Goal: Task Accomplishment & Management: Complete application form

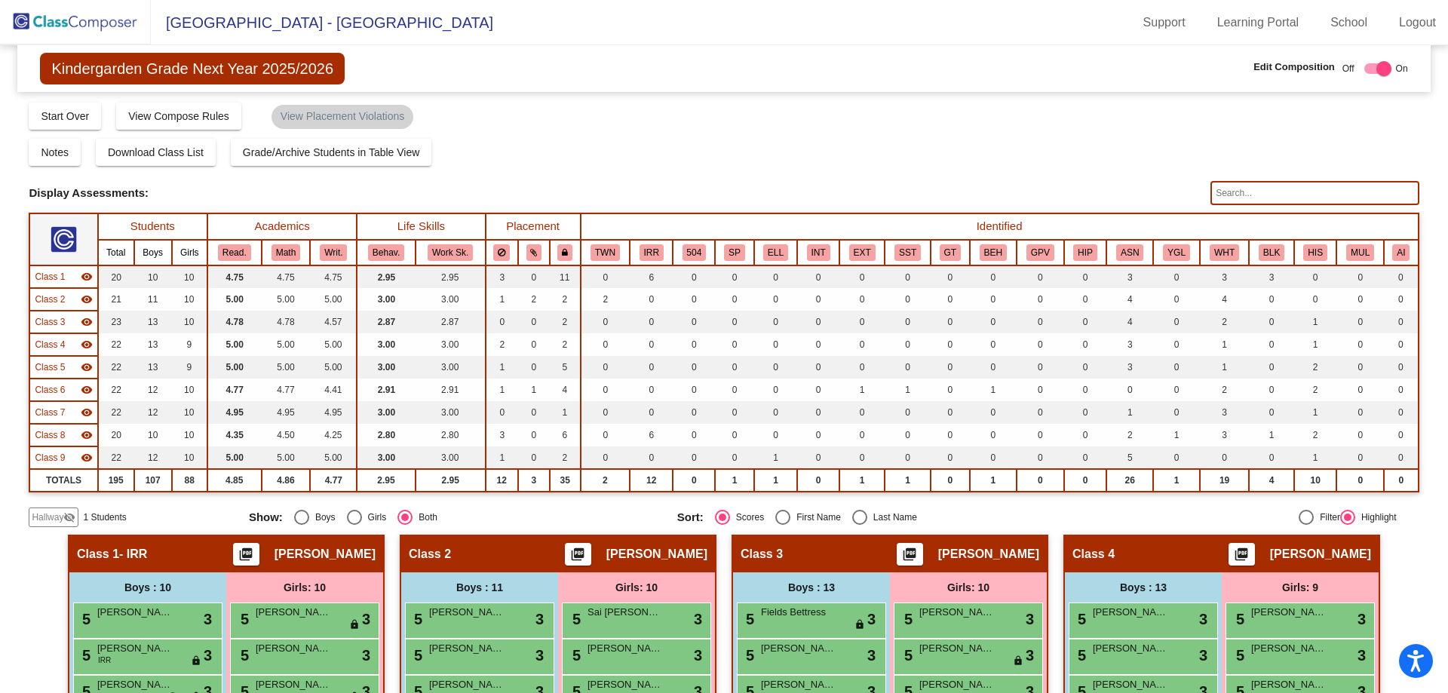
click at [60, 520] on span "Hallway" at bounding box center [48, 518] width 32 height 14
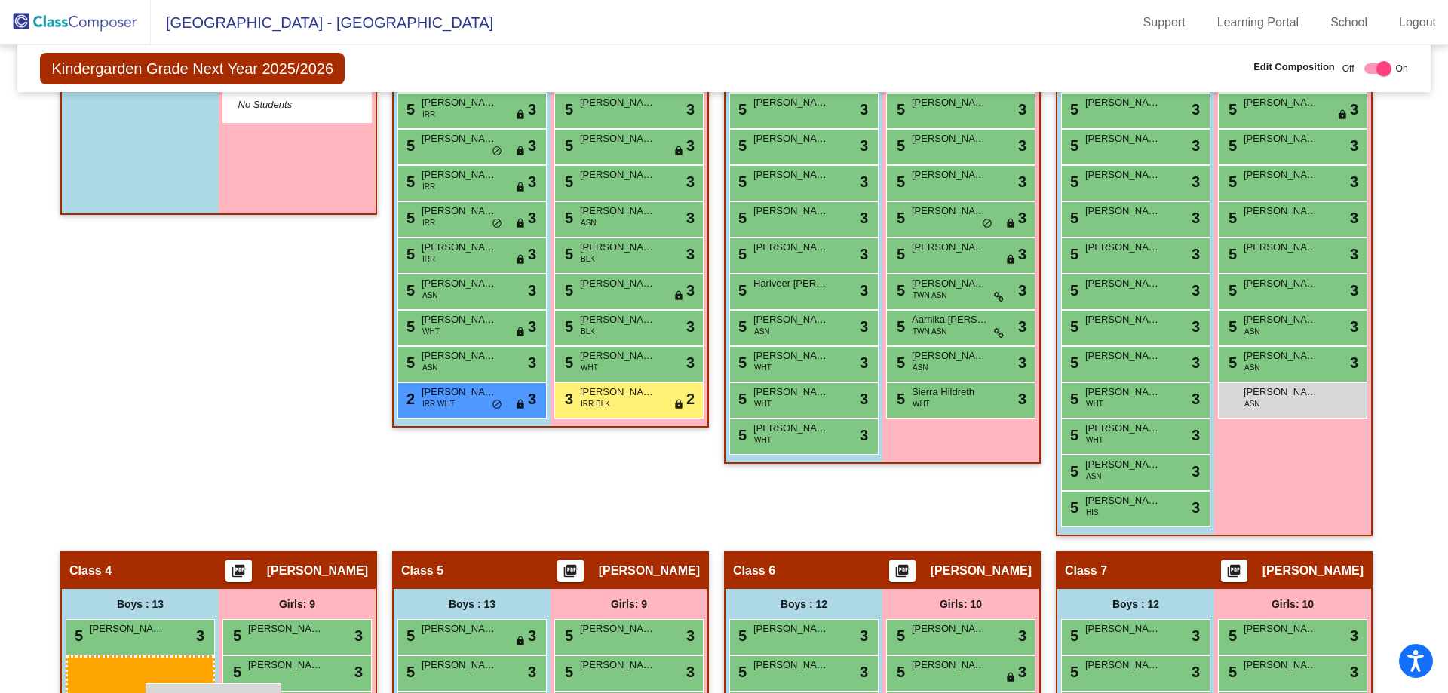
scroll to position [573, 0]
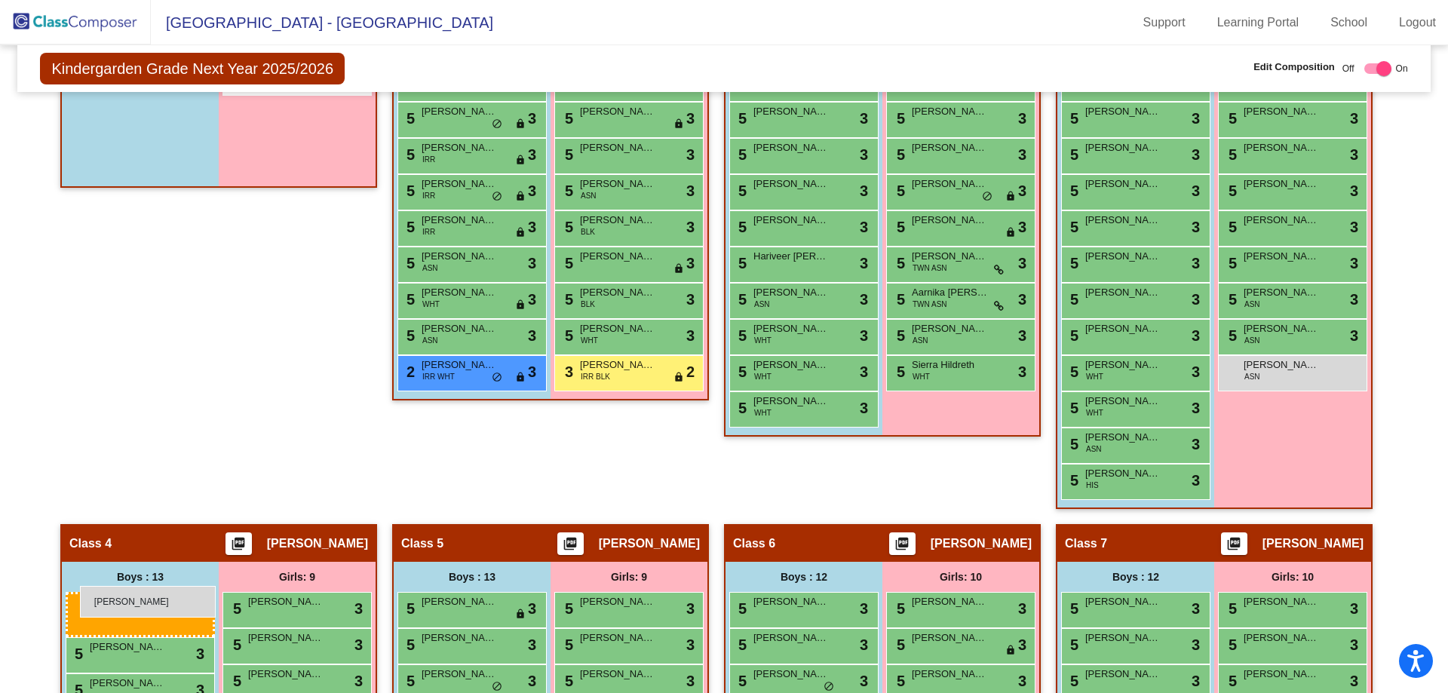
drag, startPoint x: 153, startPoint y: 279, endPoint x: 80, endPoint y: 586, distance: 315.6
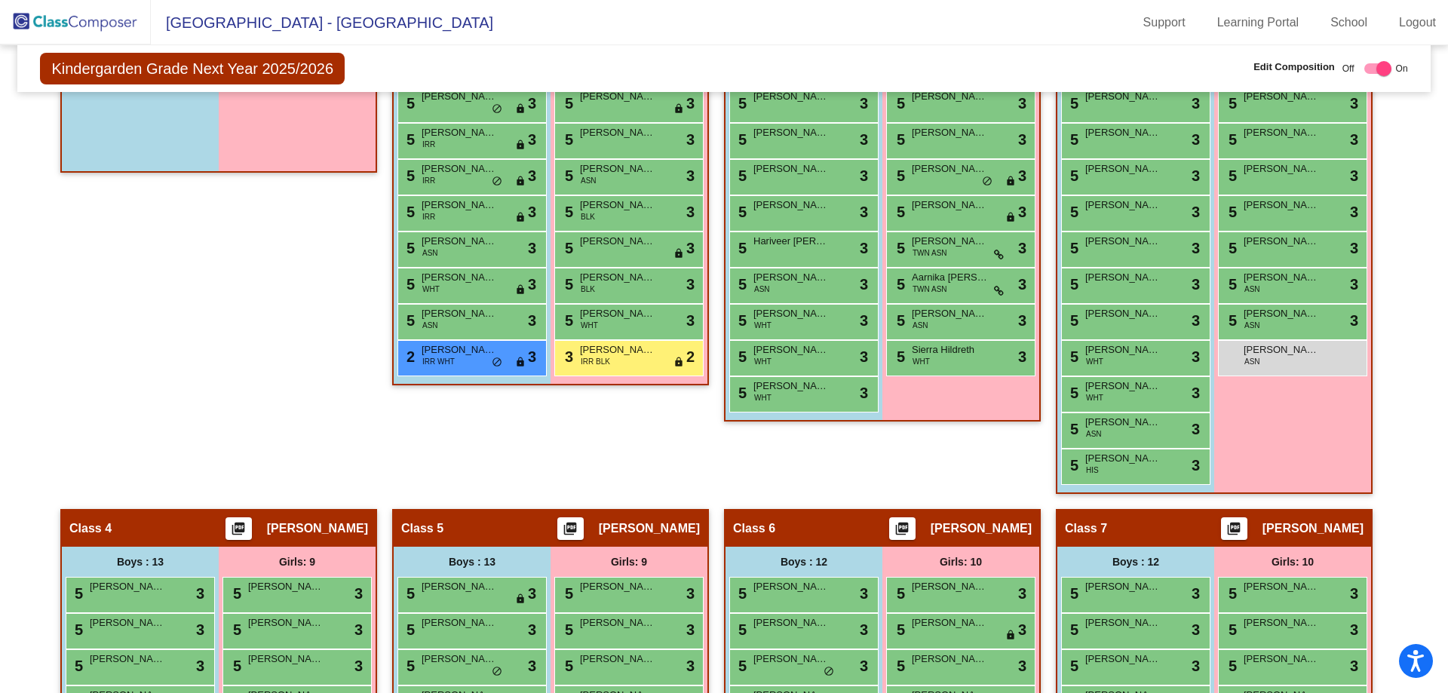
scroll to position [597, 0]
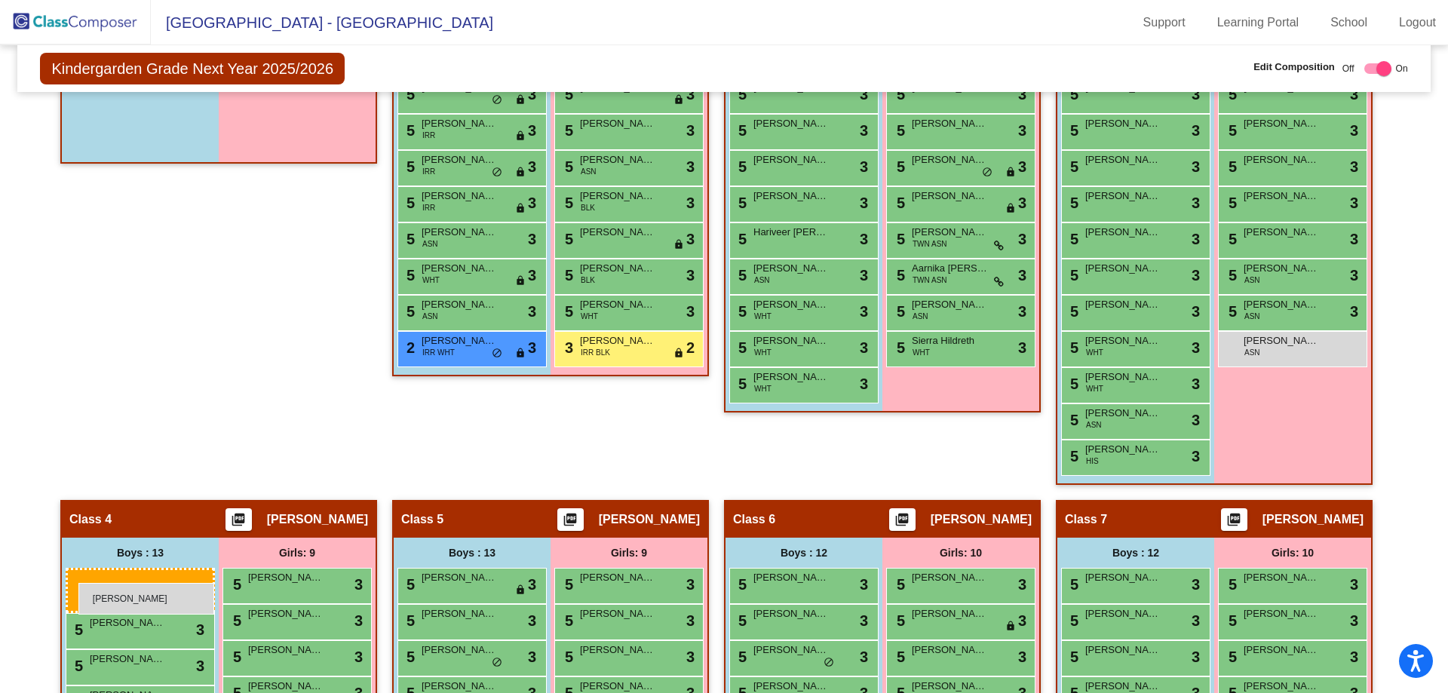
drag, startPoint x: 122, startPoint y: 393, endPoint x: 78, endPoint y: 583, distance: 195.0
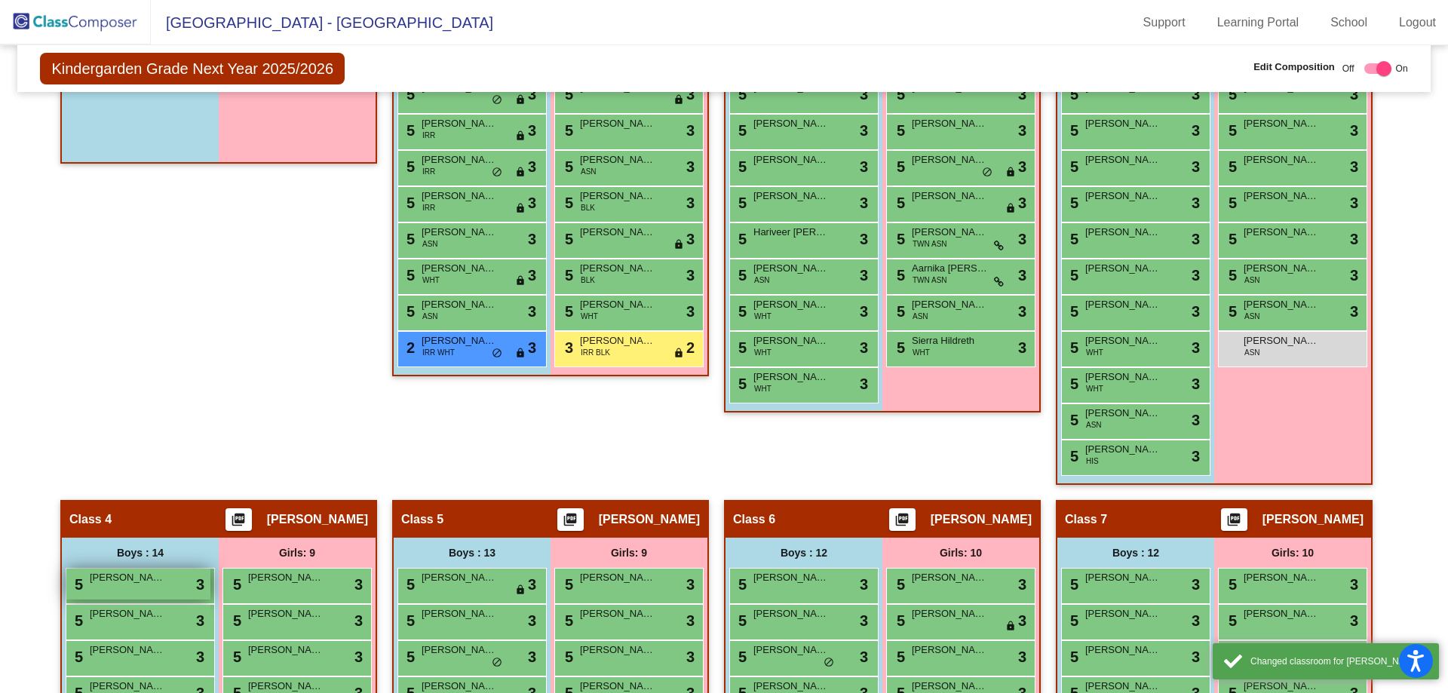
scroll to position [1125, 0]
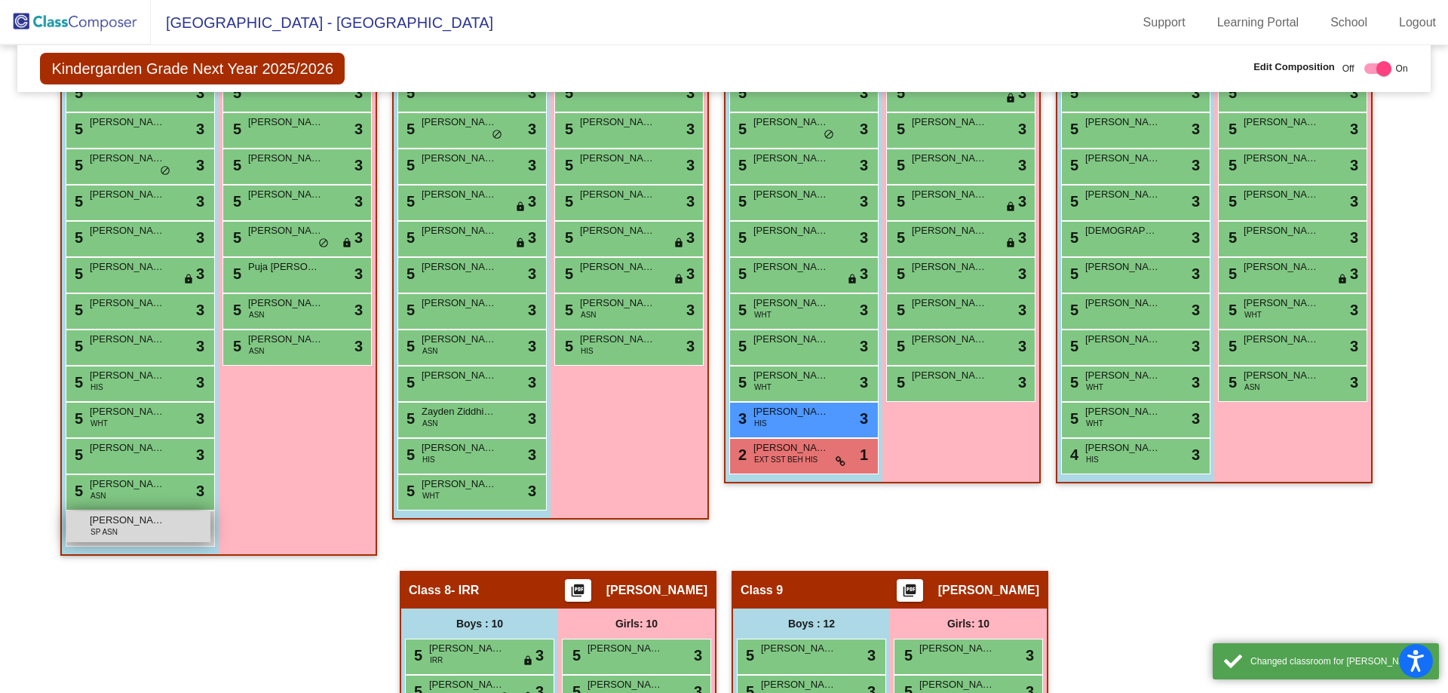
click at [125, 525] on span "[PERSON_NAME]" at bounding box center [127, 520] width 75 height 15
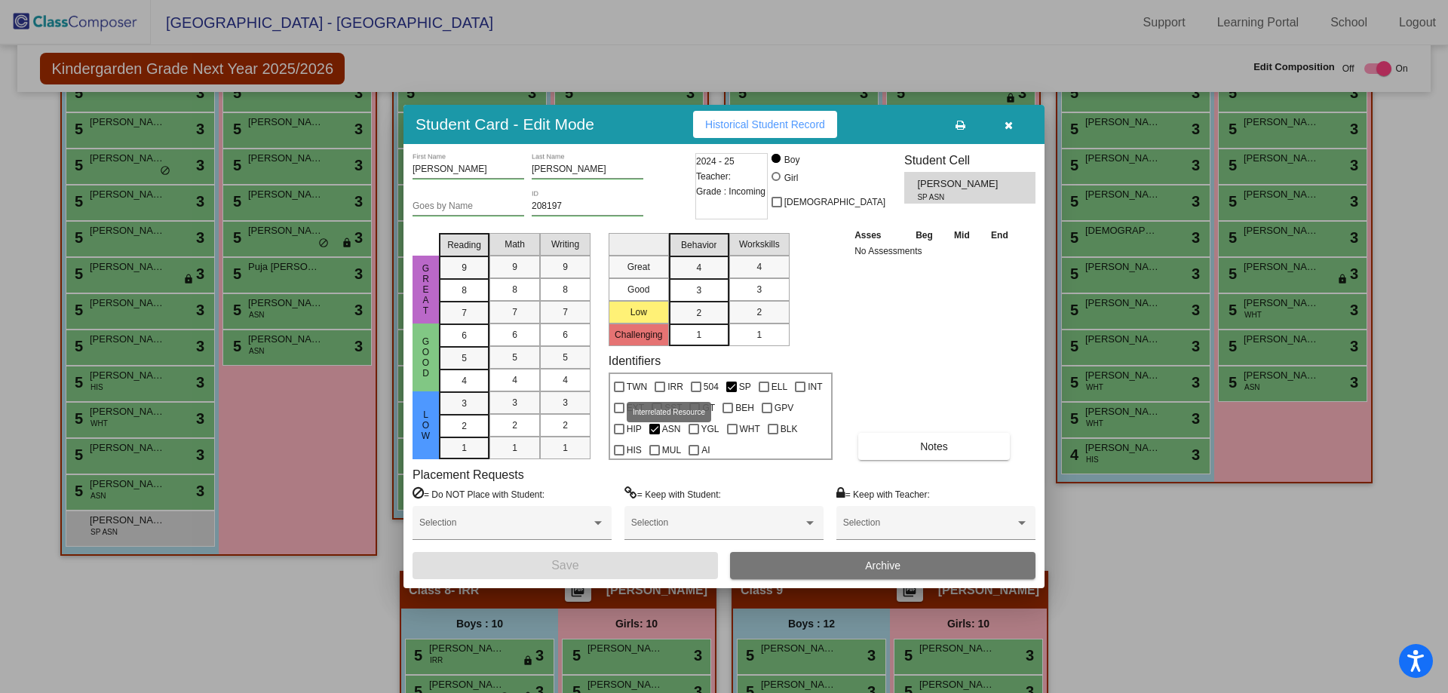
click at [655, 392] on div at bounding box center [660, 387] width 11 height 11
click at [659, 392] on input "IRR" at bounding box center [659, 392] width 1 height 1
checkbox input "true"
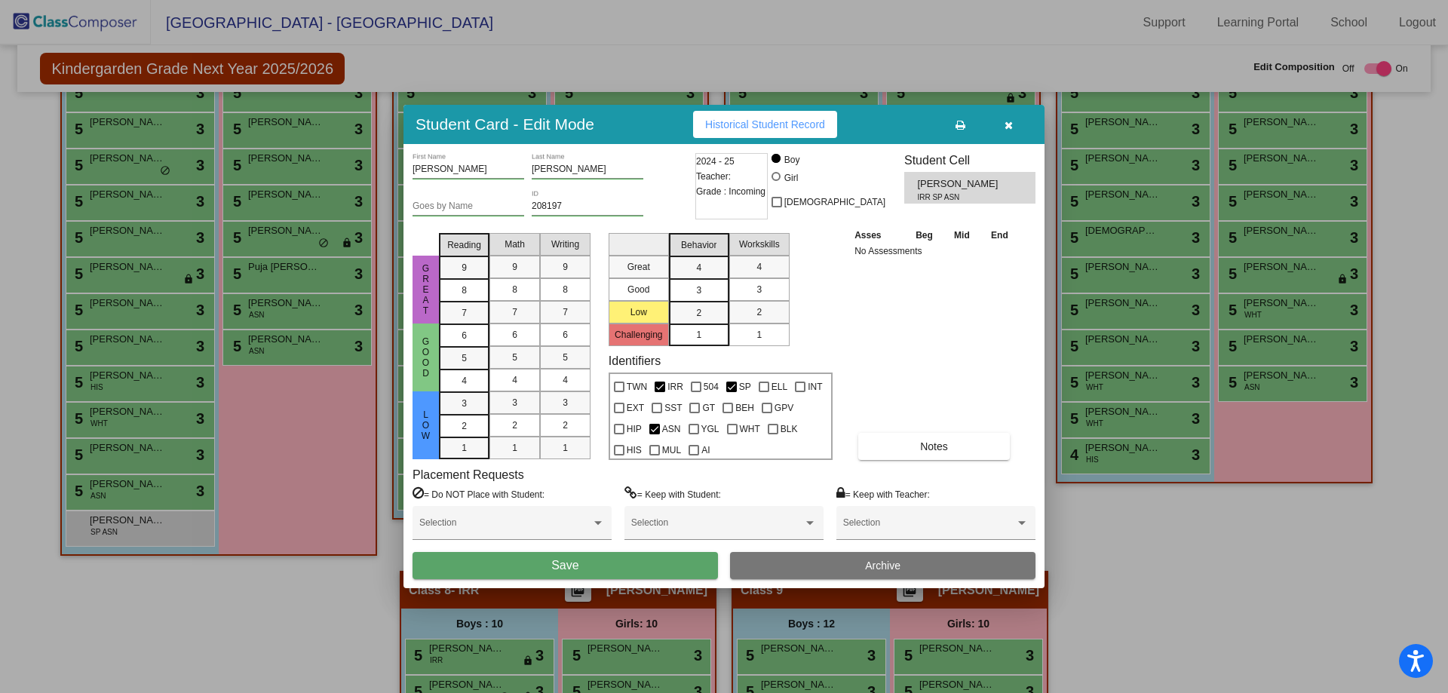
click at [532, 564] on button "Save" at bounding box center [565, 565] width 305 height 27
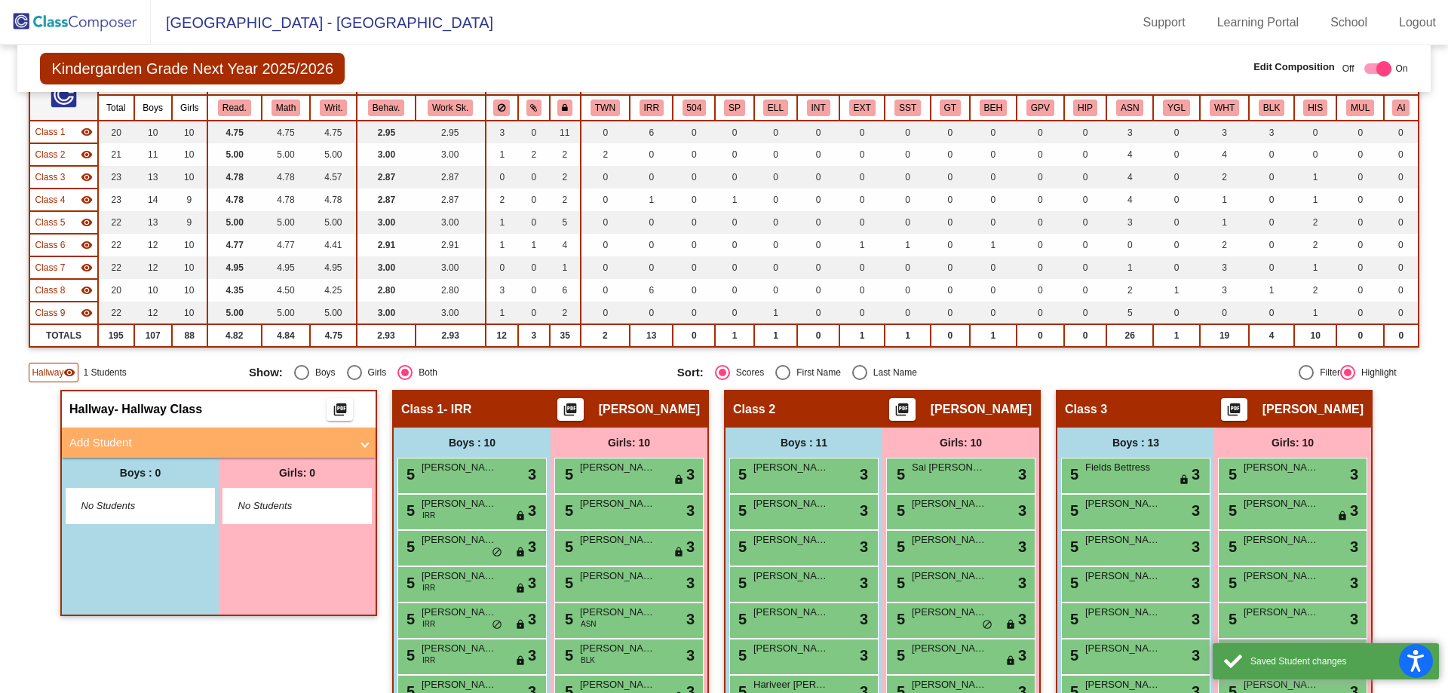
scroll to position [0, 0]
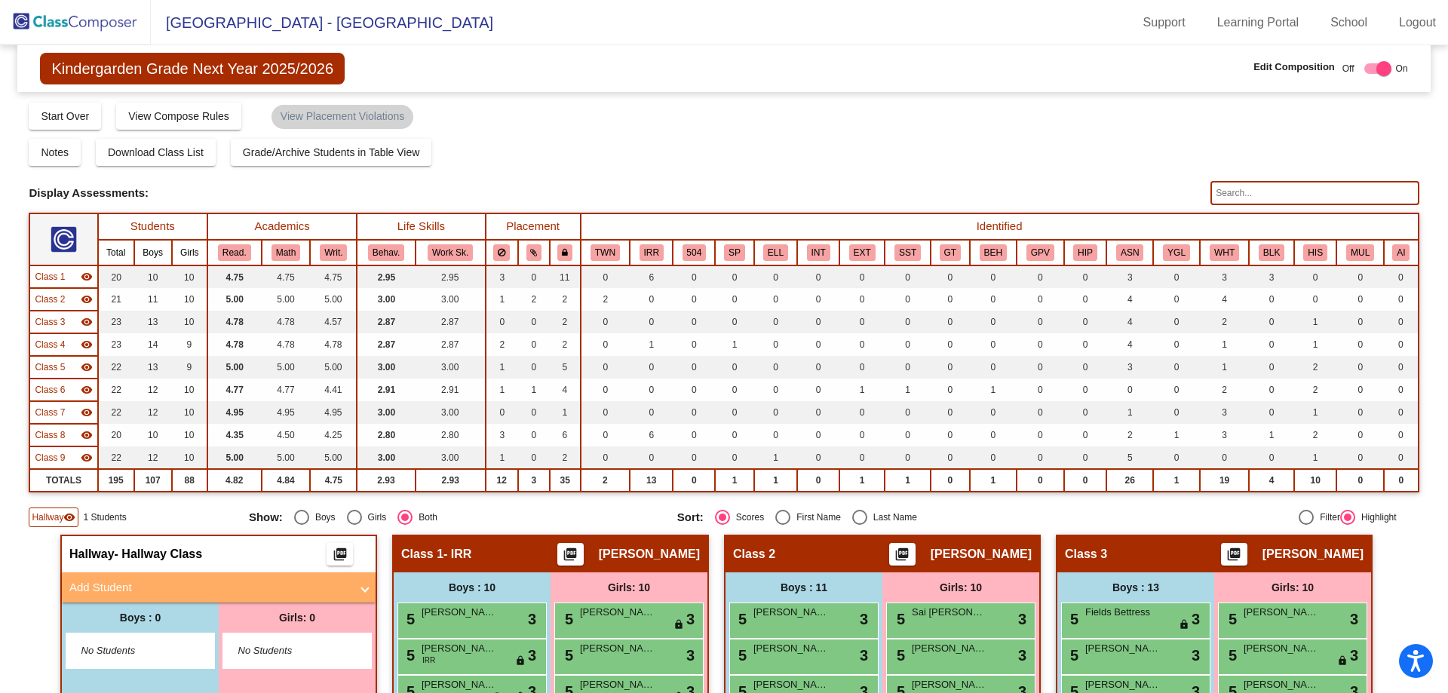
click at [79, 71] on span "Kindergarden Grade Next Year 2025/2026" at bounding box center [192, 69] width 305 height 32
click at [100, 32] on img at bounding box center [75, 22] width 151 height 44
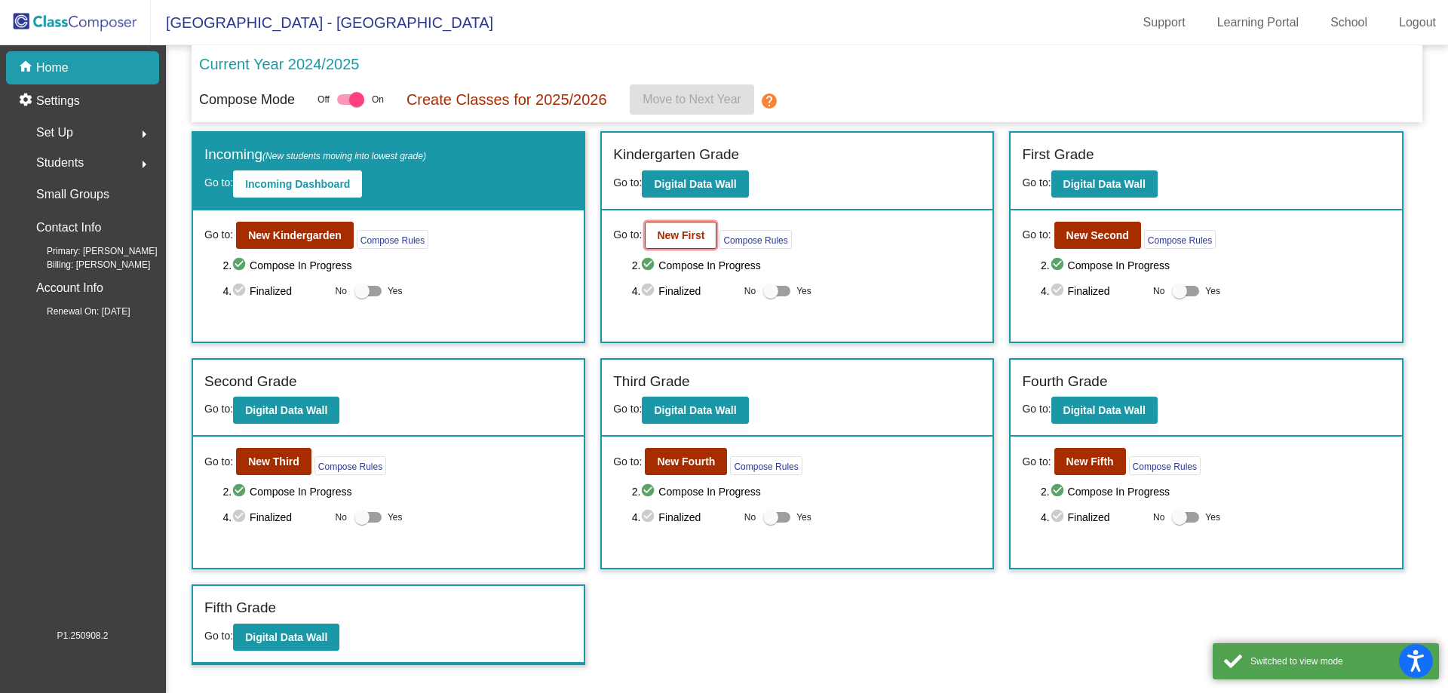
click at [674, 229] on b "New First" at bounding box center [681, 235] width 48 height 12
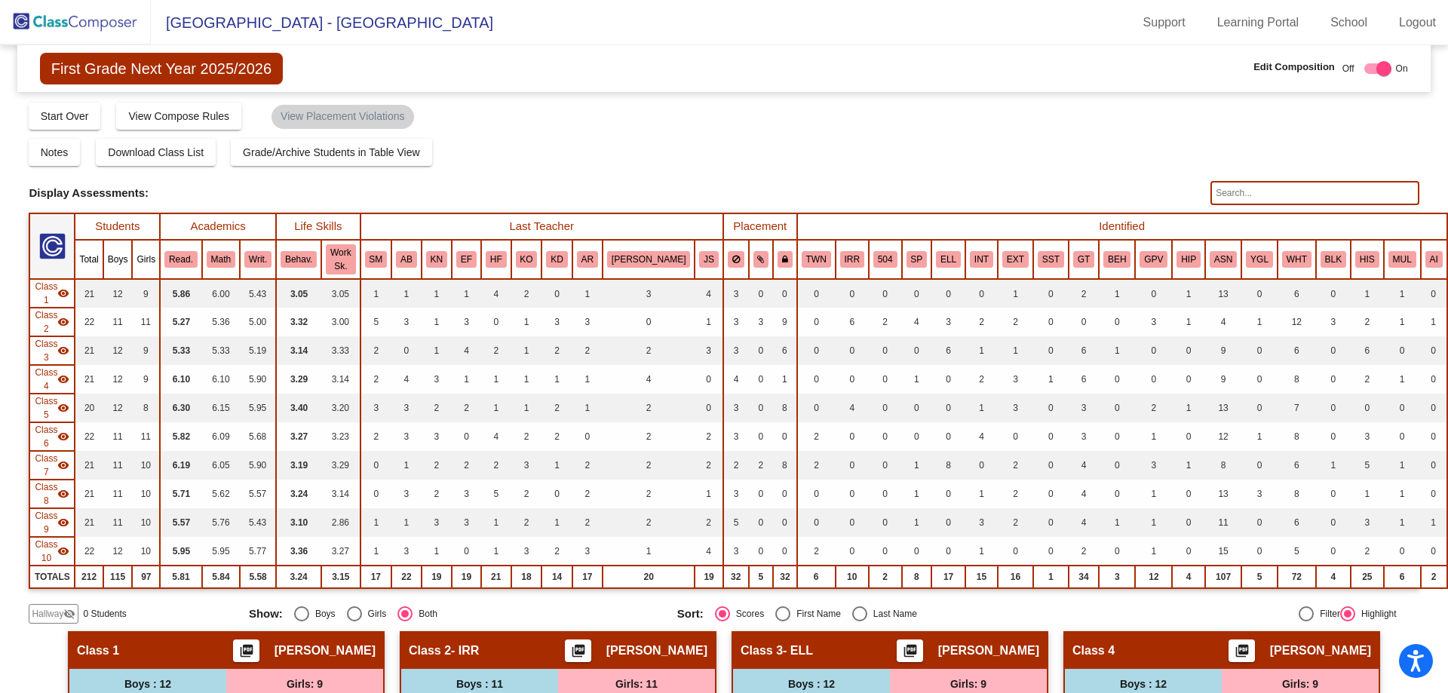
click at [73, 29] on img at bounding box center [75, 22] width 151 height 44
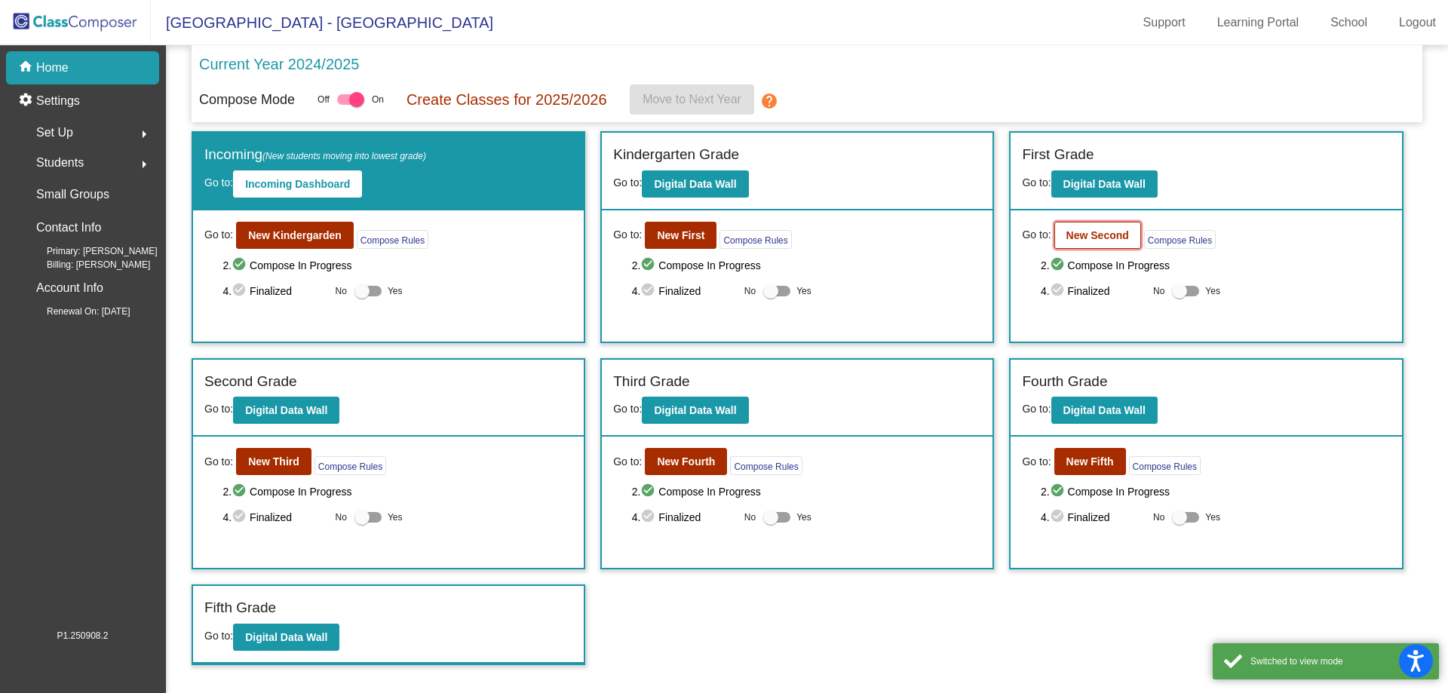
click at [1120, 248] on button "New Second" at bounding box center [1097, 235] width 87 height 27
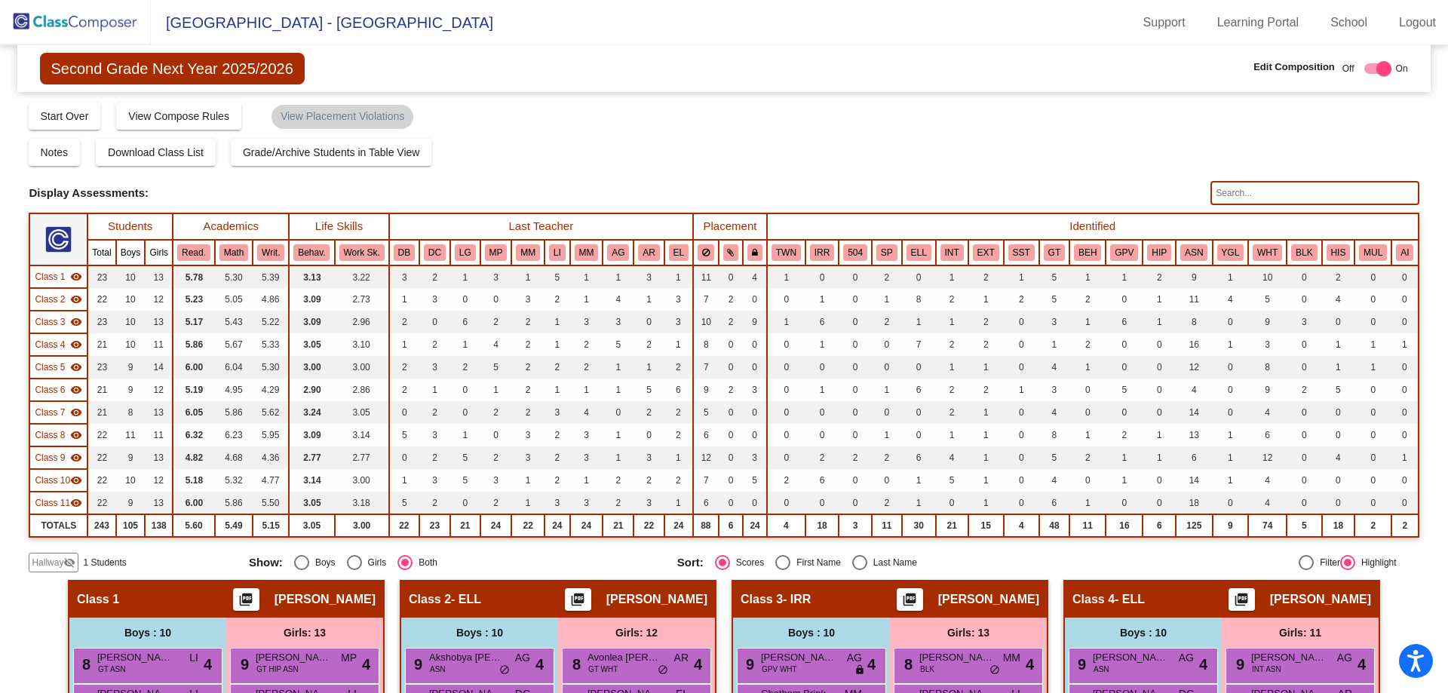
click at [42, 569] on span "Hallway" at bounding box center [48, 563] width 32 height 14
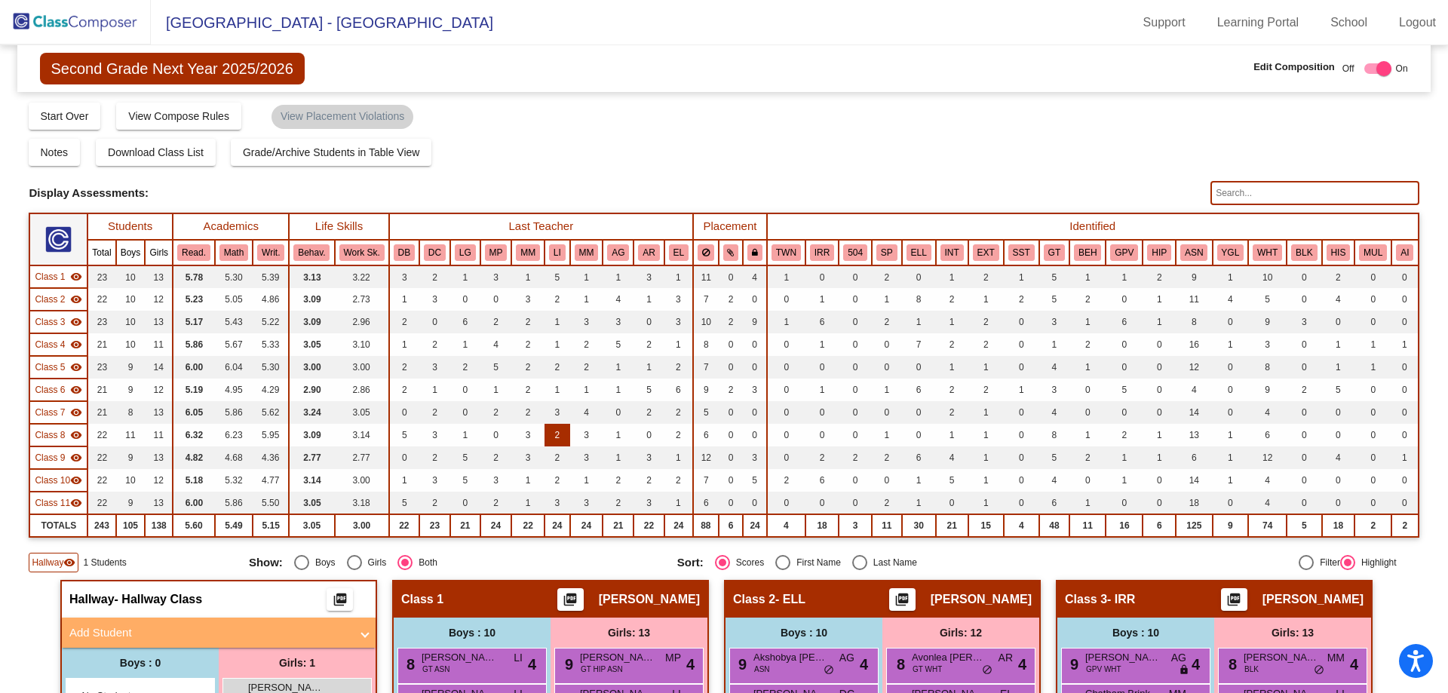
scroll to position [453, 0]
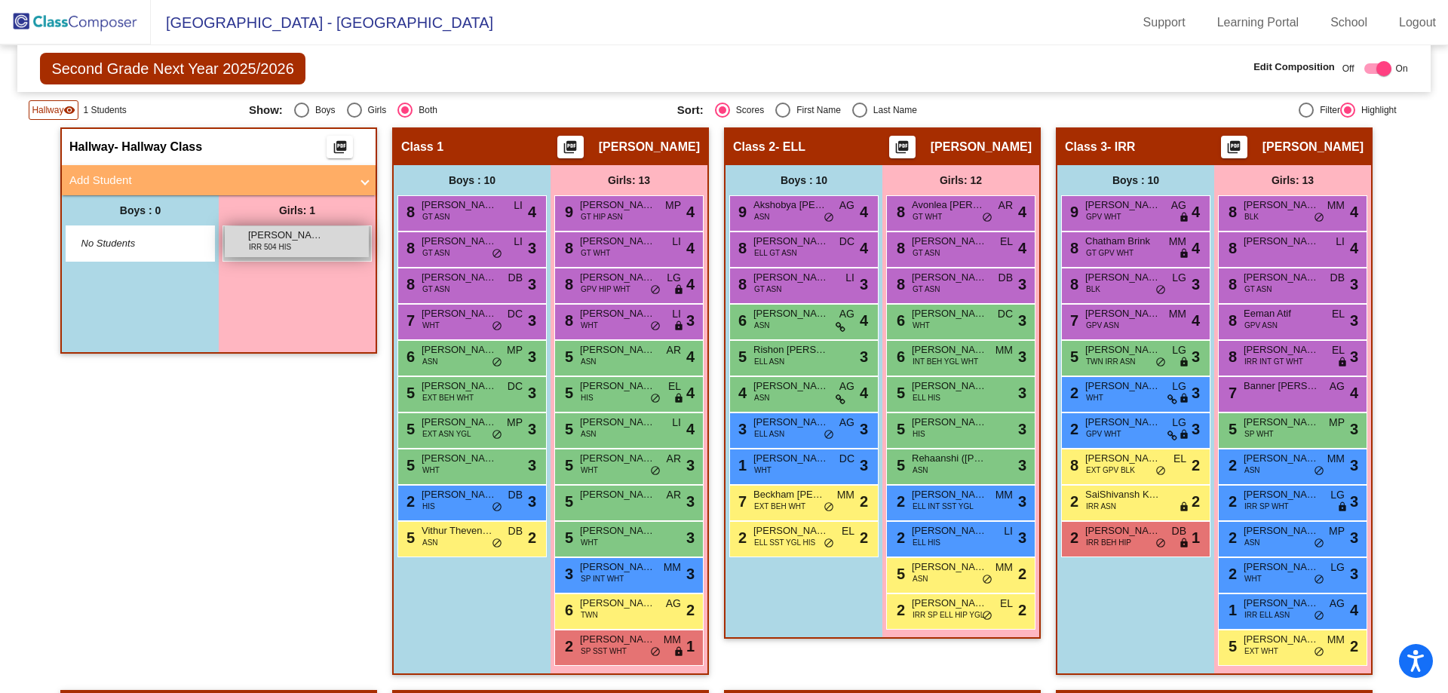
click at [249, 253] on span "IRR 504 HIS" at bounding box center [270, 246] width 42 height 11
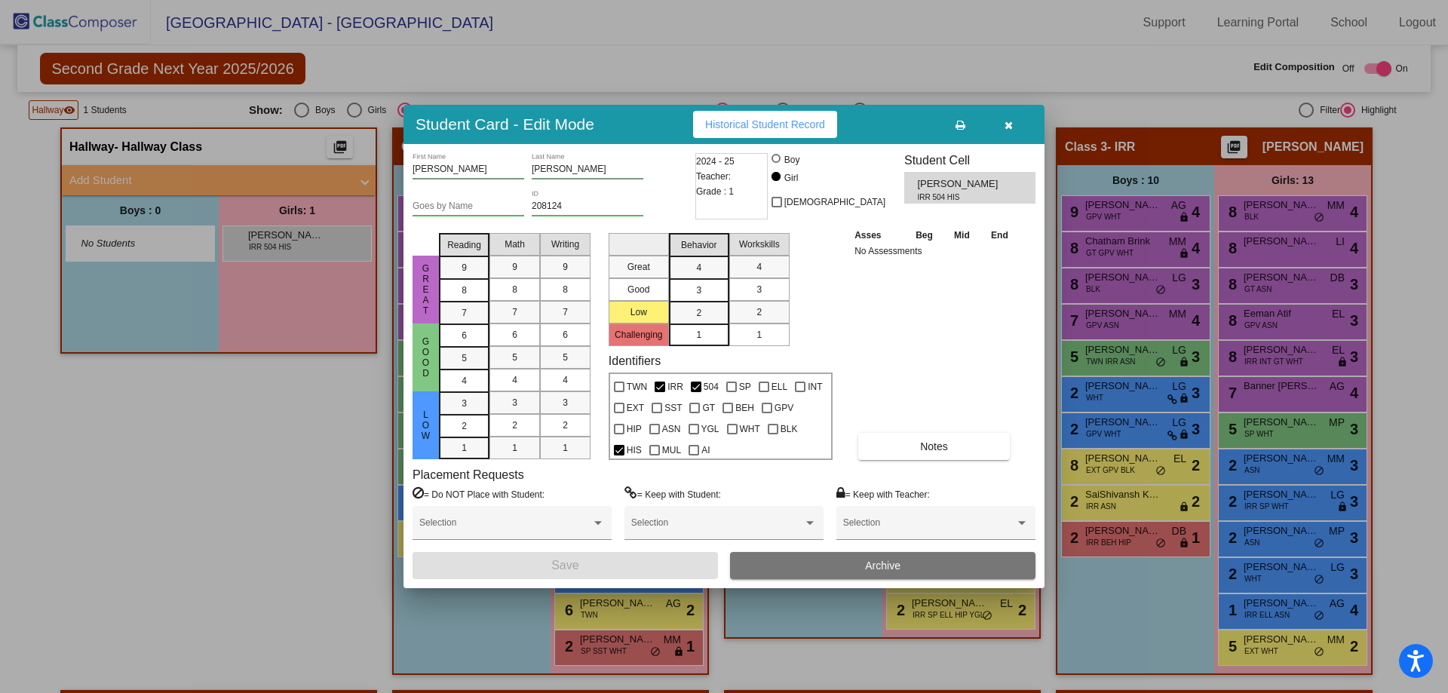
click at [962, 576] on button "Archive" at bounding box center [882, 565] width 305 height 27
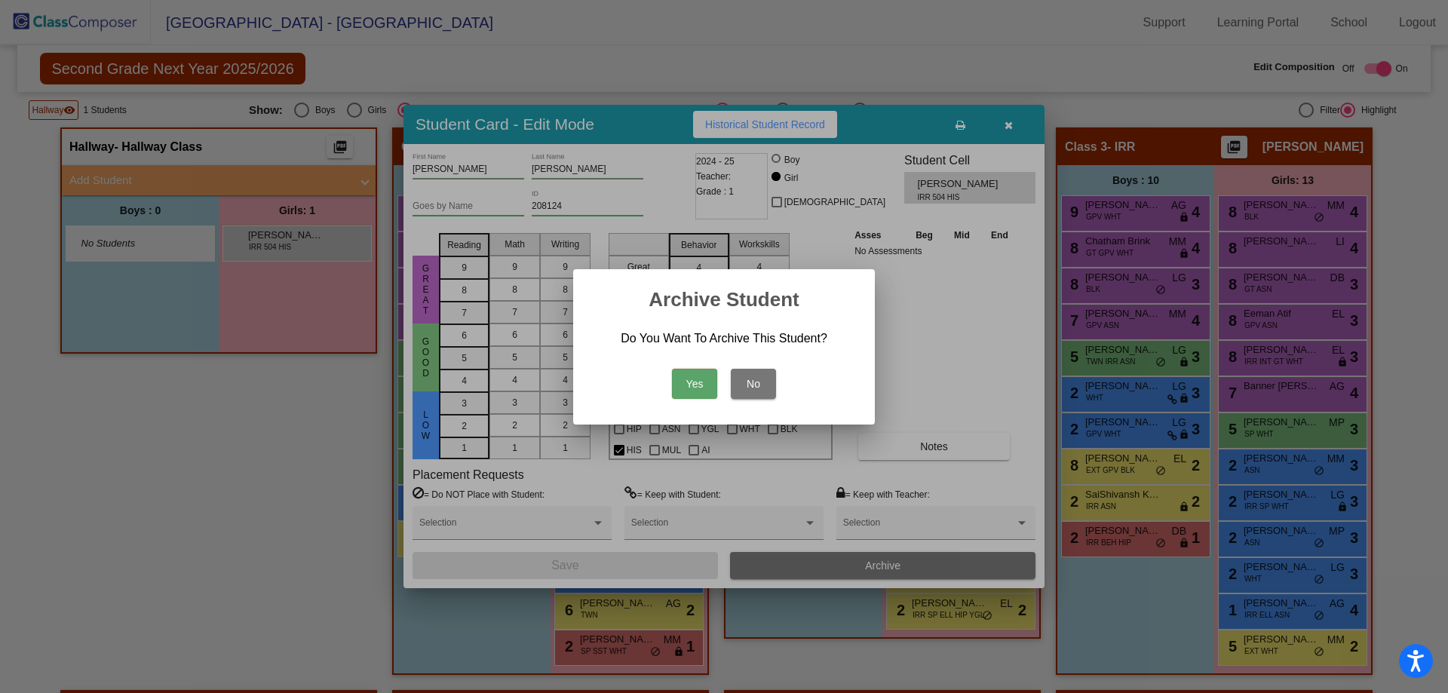
click at [708, 386] on button "Yes" at bounding box center [694, 384] width 45 height 30
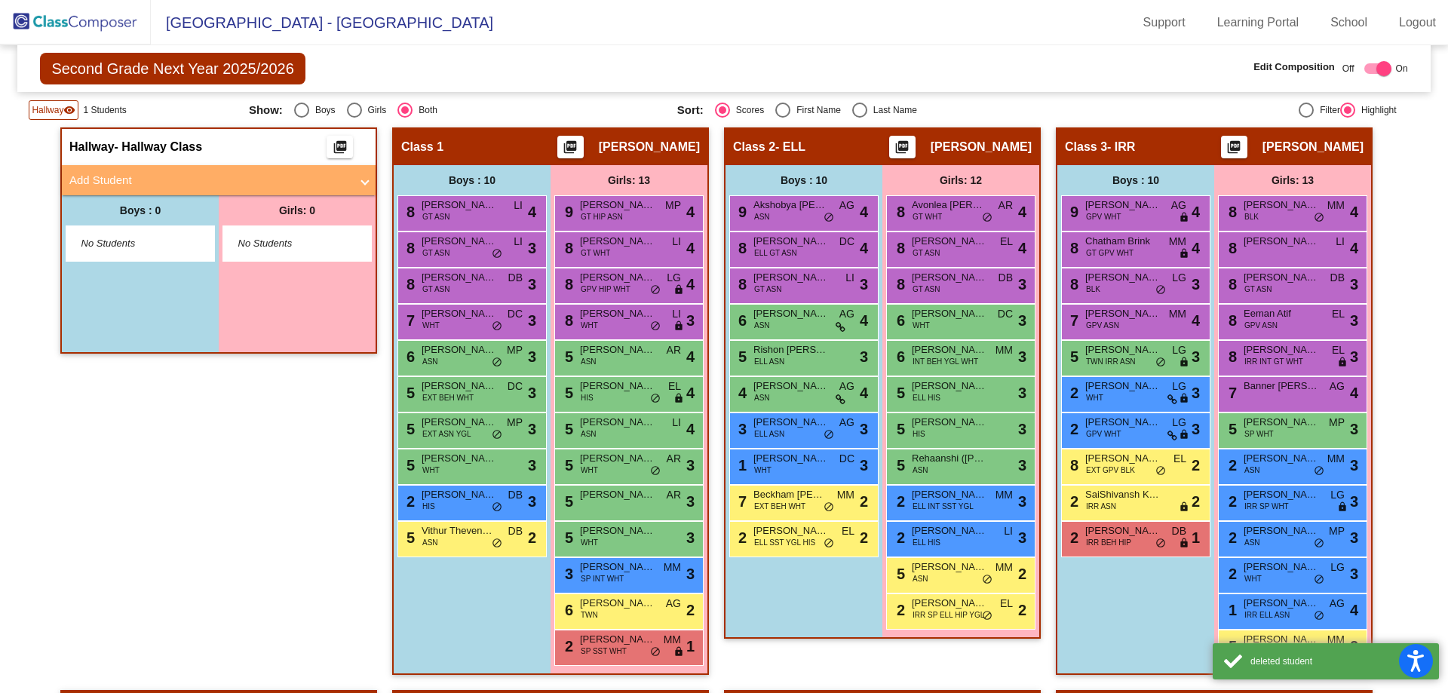
scroll to position [0, 0]
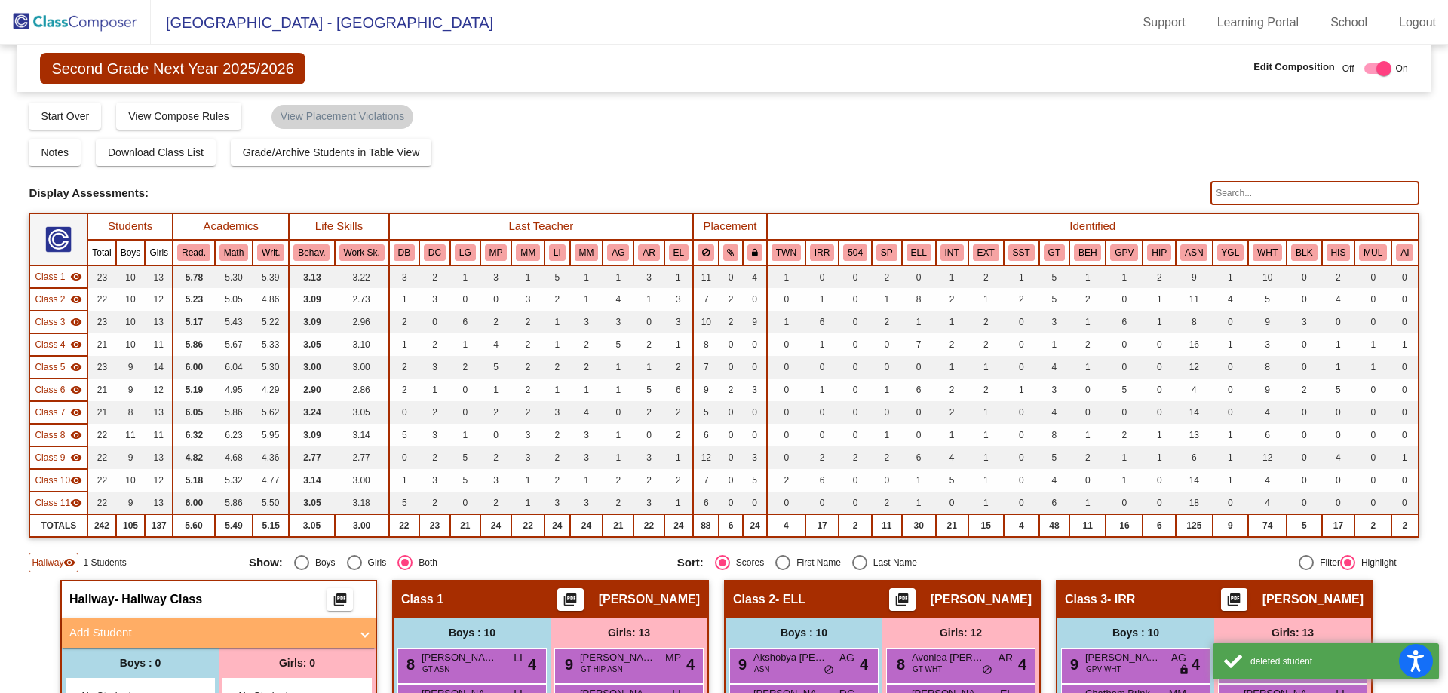
click at [56, 24] on img at bounding box center [75, 22] width 151 height 44
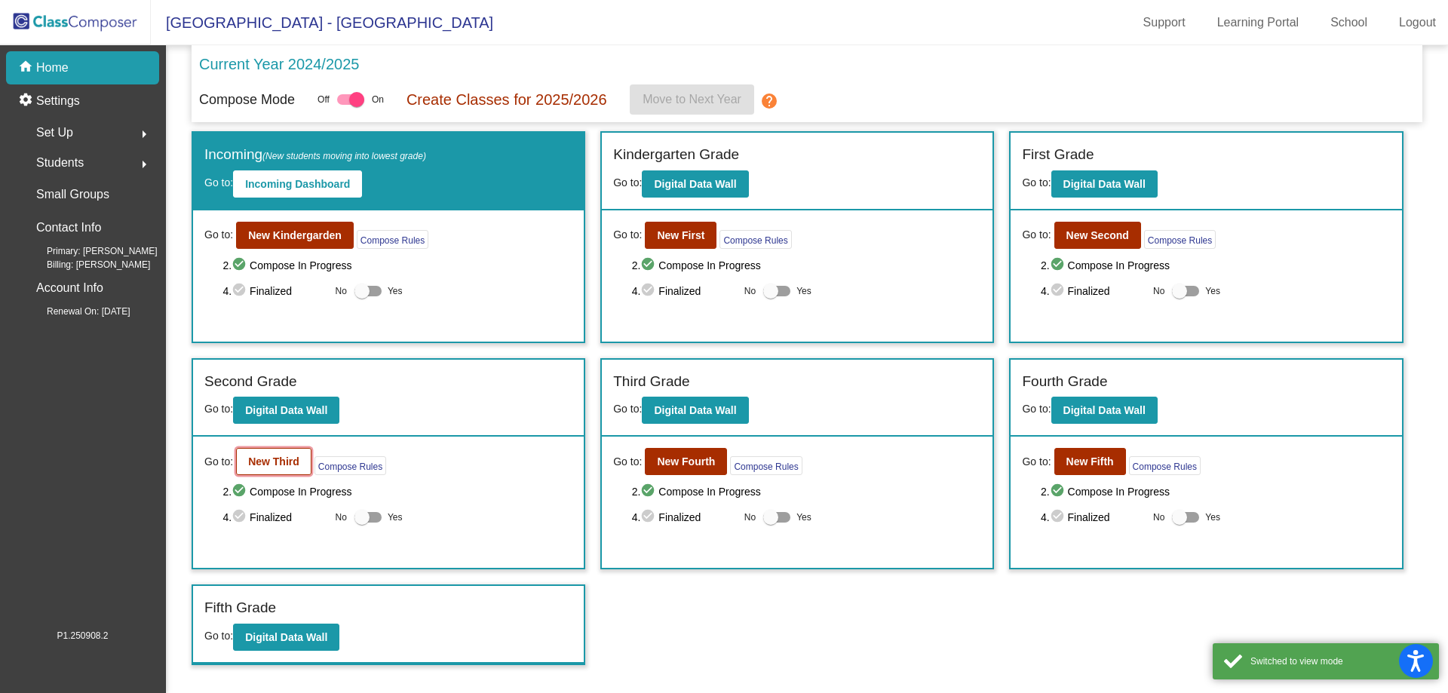
click at [285, 468] on button "New Third" at bounding box center [273, 461] width 75 height 27
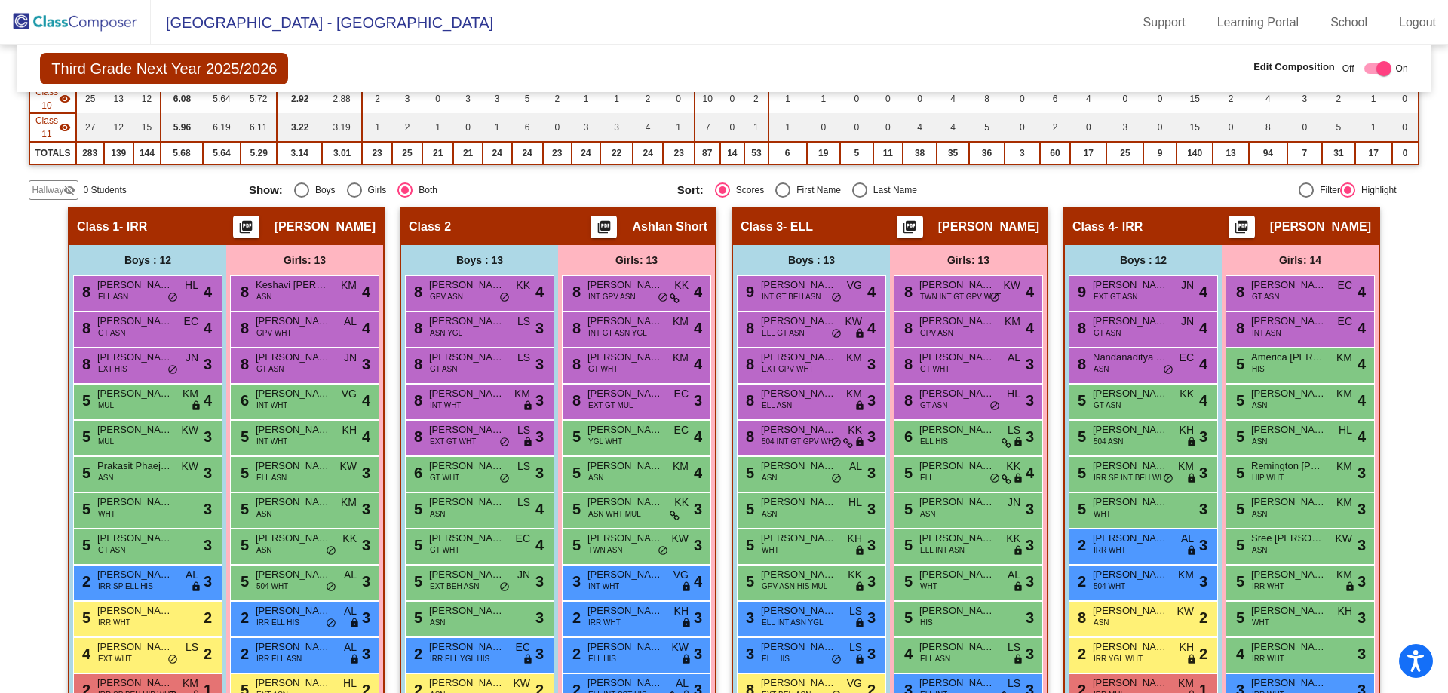
scroll to position [75, 0]
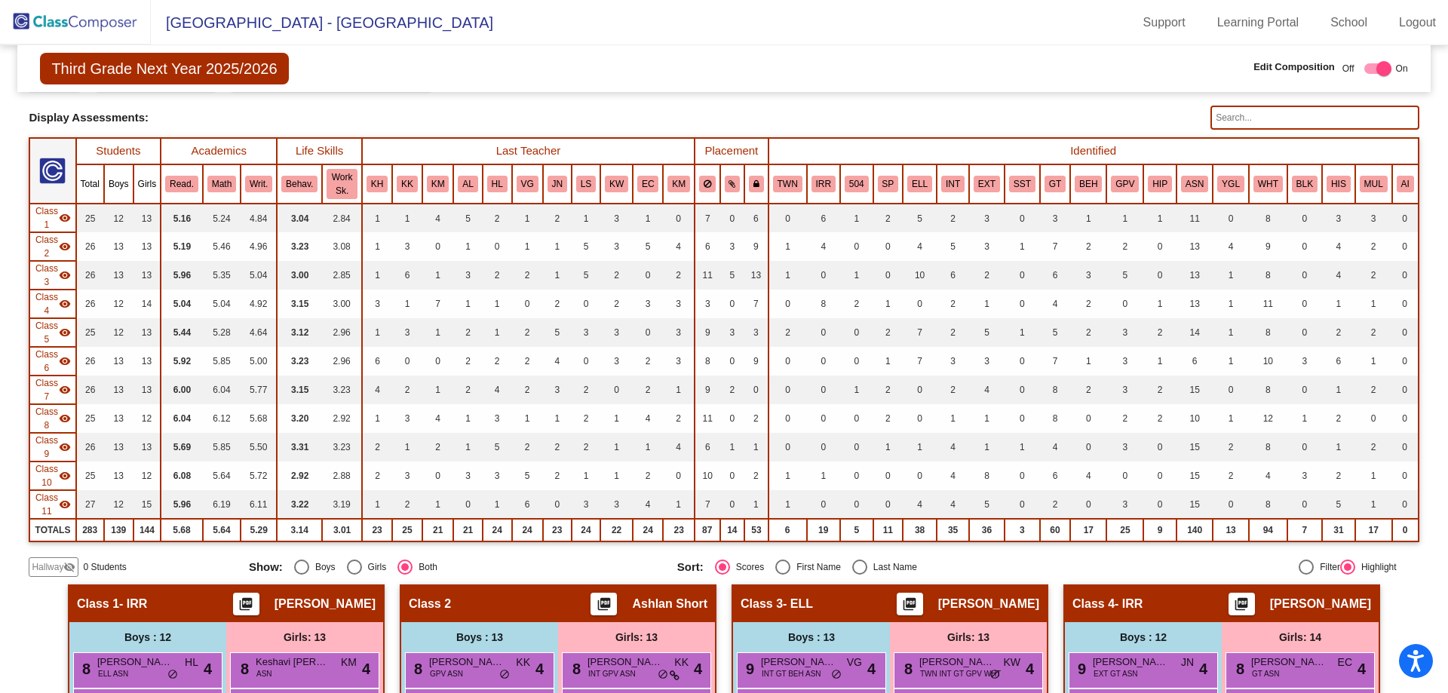
click at [61, 35] on img at bounding box center [75, 22] width 151 height 44
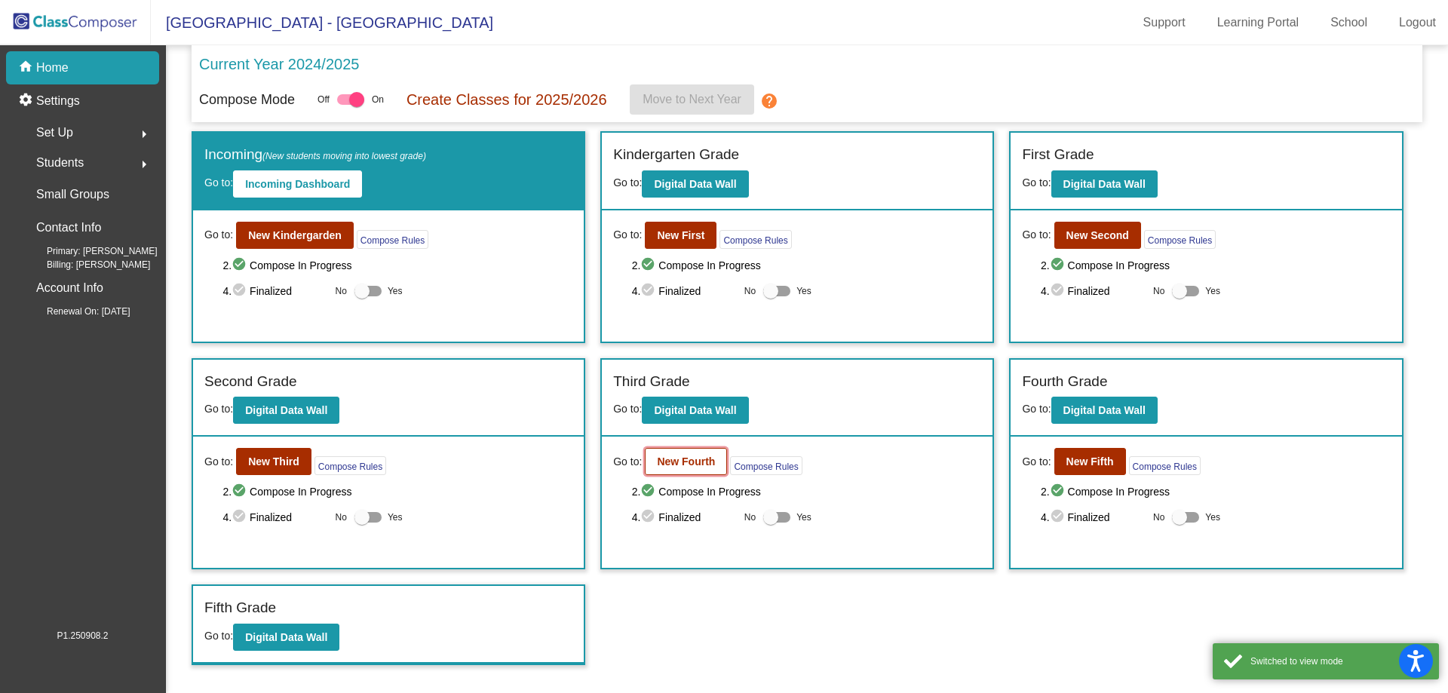
click at [653, 458] on button "New Fourth" at bounding box center [686, 461] width 82 height 27
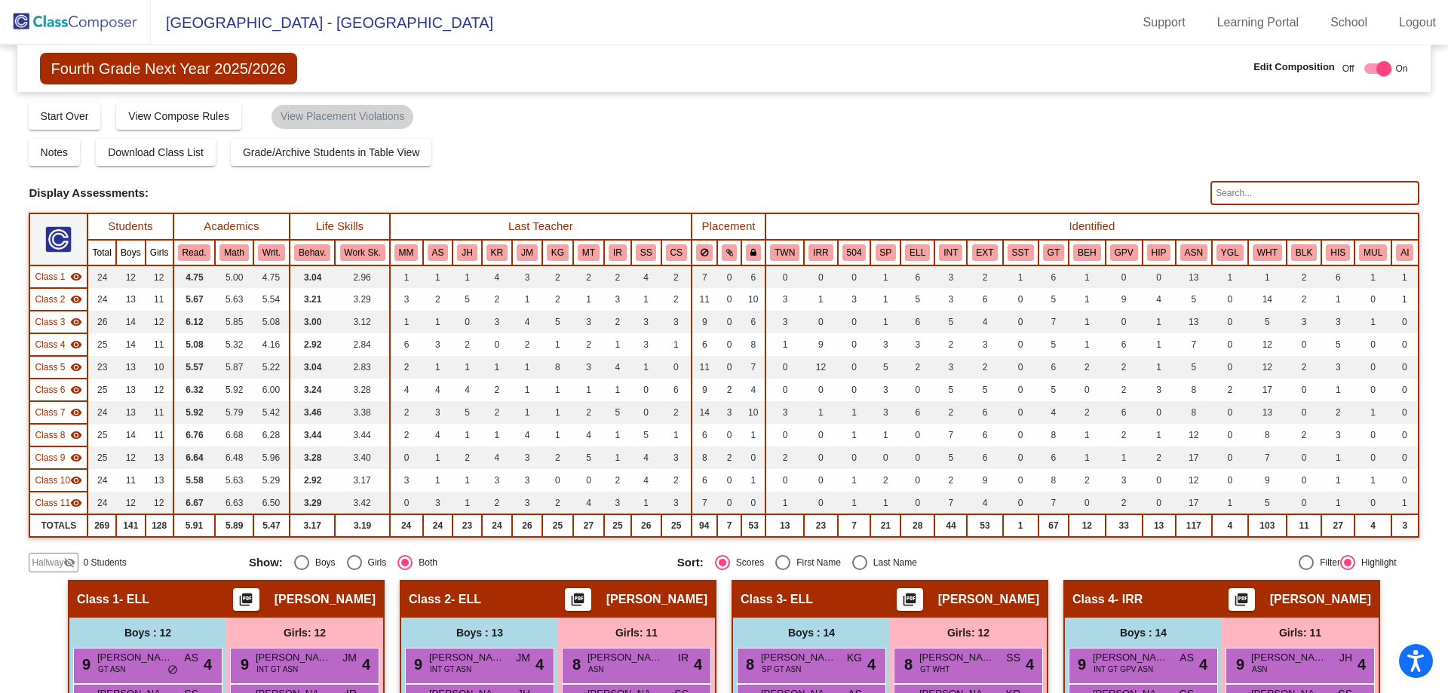
click at [62, 17] on img at bounding box center [75, 22] width 151 height 44
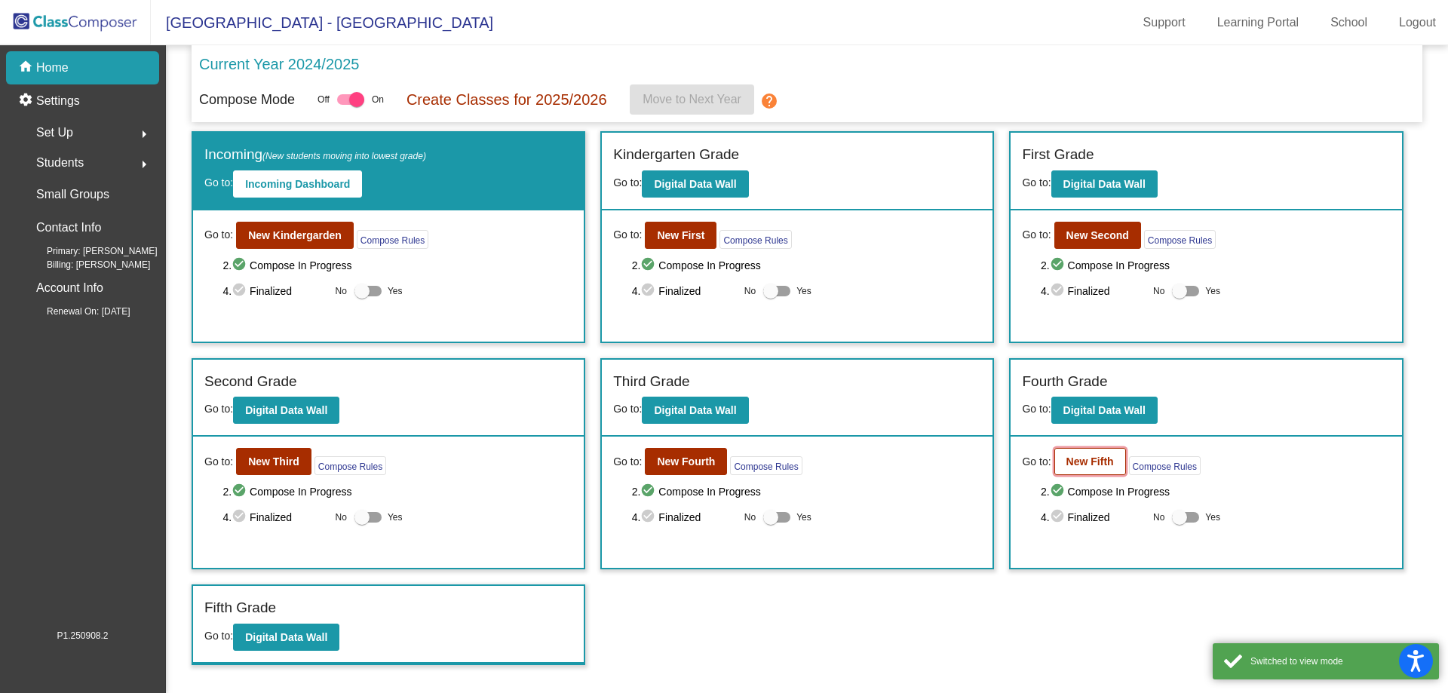
click at [1096, 466] on b "New Fifth" at bounding box center [1090, 462] width 48 height 12
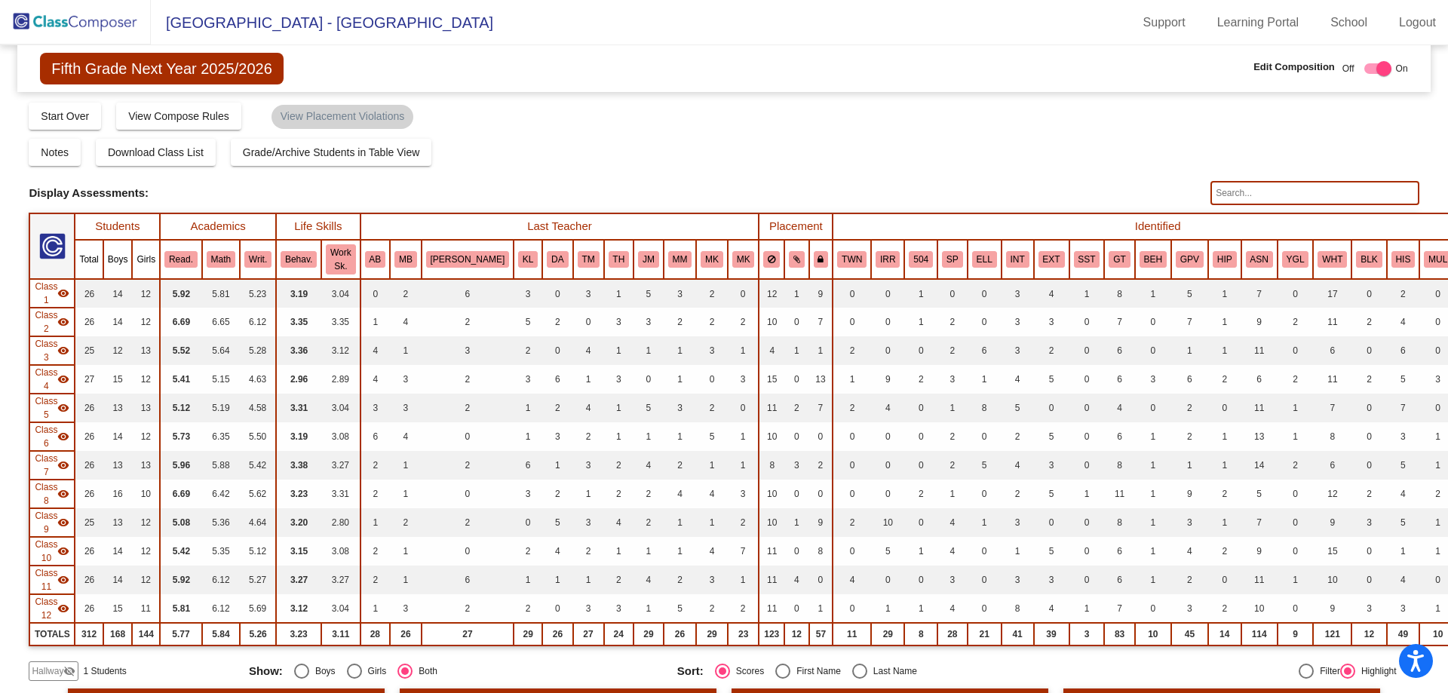
click at [41, 679] on div "Hallway visibility_off" at bounding box center [54, 671] width 50 height 20
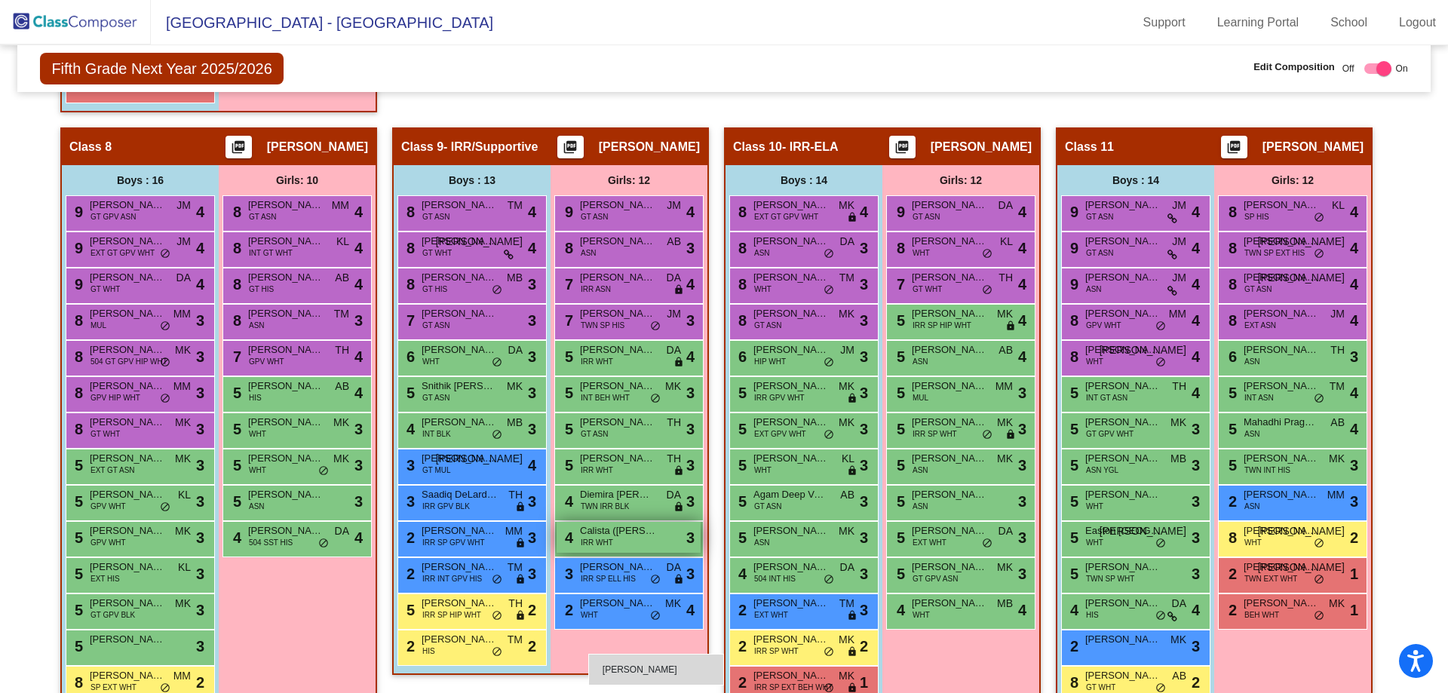
scroll to position [1795, 0]
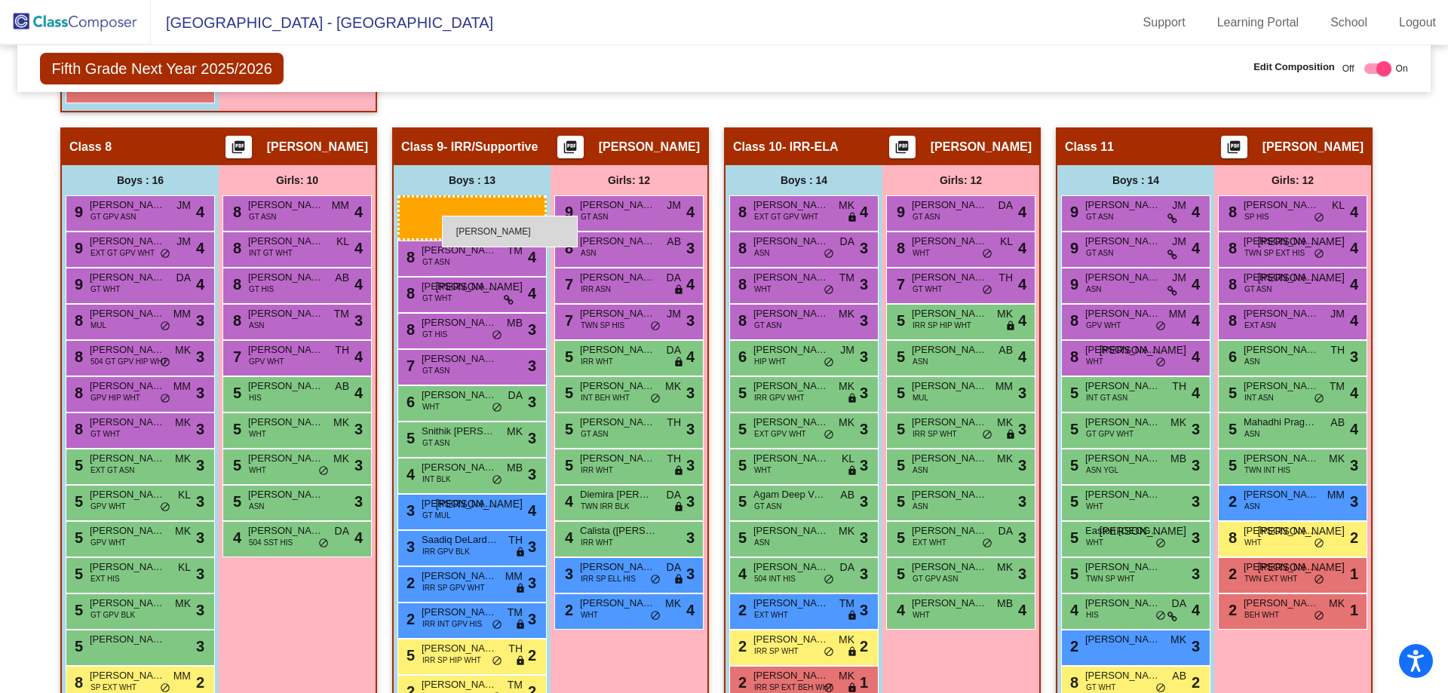
drag, startPoint x: 110, startPoint y: 202, endPoint x: 442, endPoint y: 216, distance: 332.1
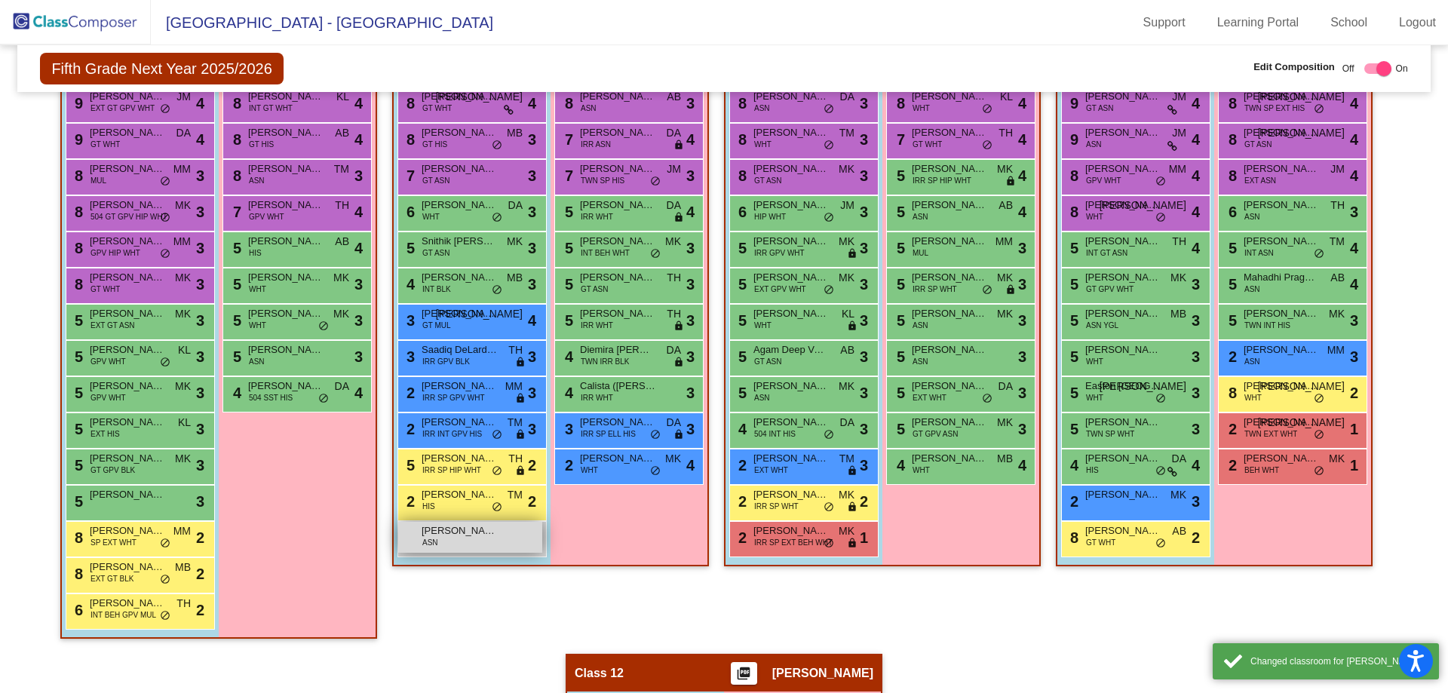
scroll to position [1946, 0]
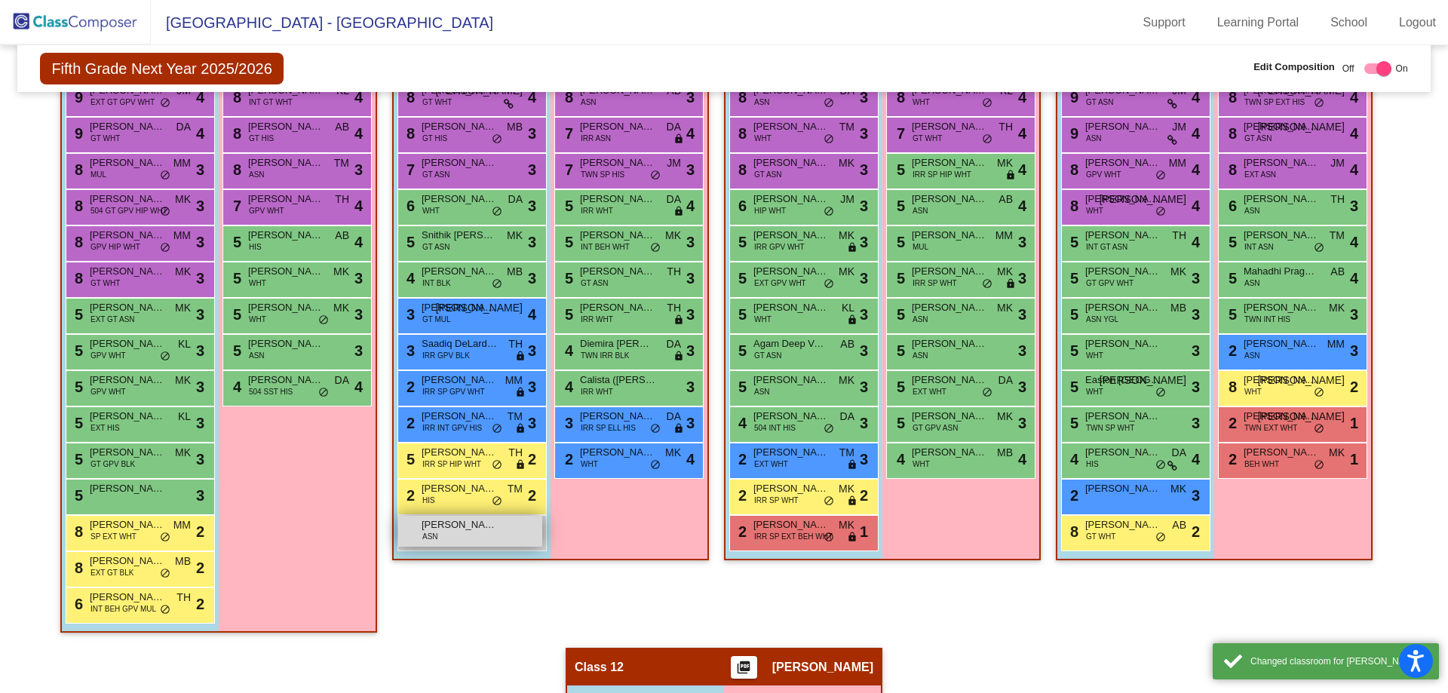
click at [449, 539] on div "[PERSON_NAME] ASN lock do_not_disturb_alt" at bounding box center [470, 531] width 144 height 31
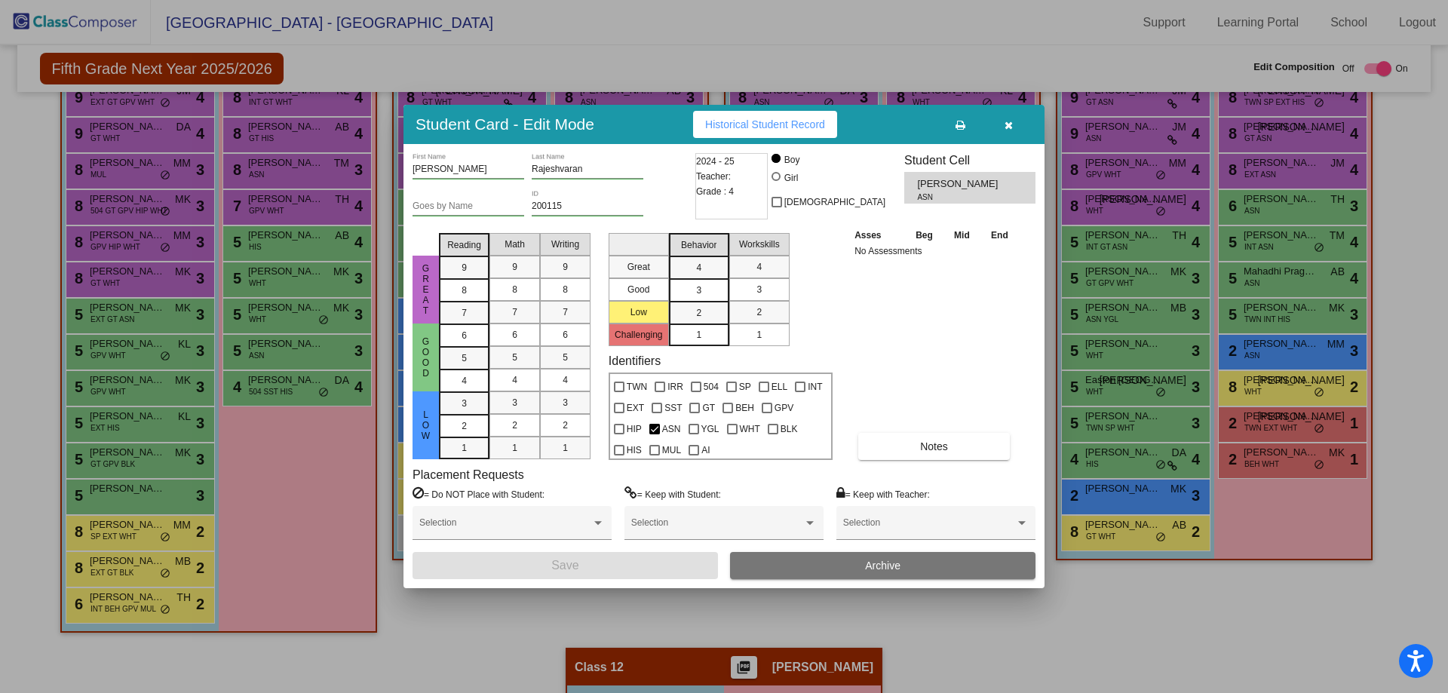
click at [1012, 126] on icon "button" at bounding box center [1009, 125] width 8 height 11
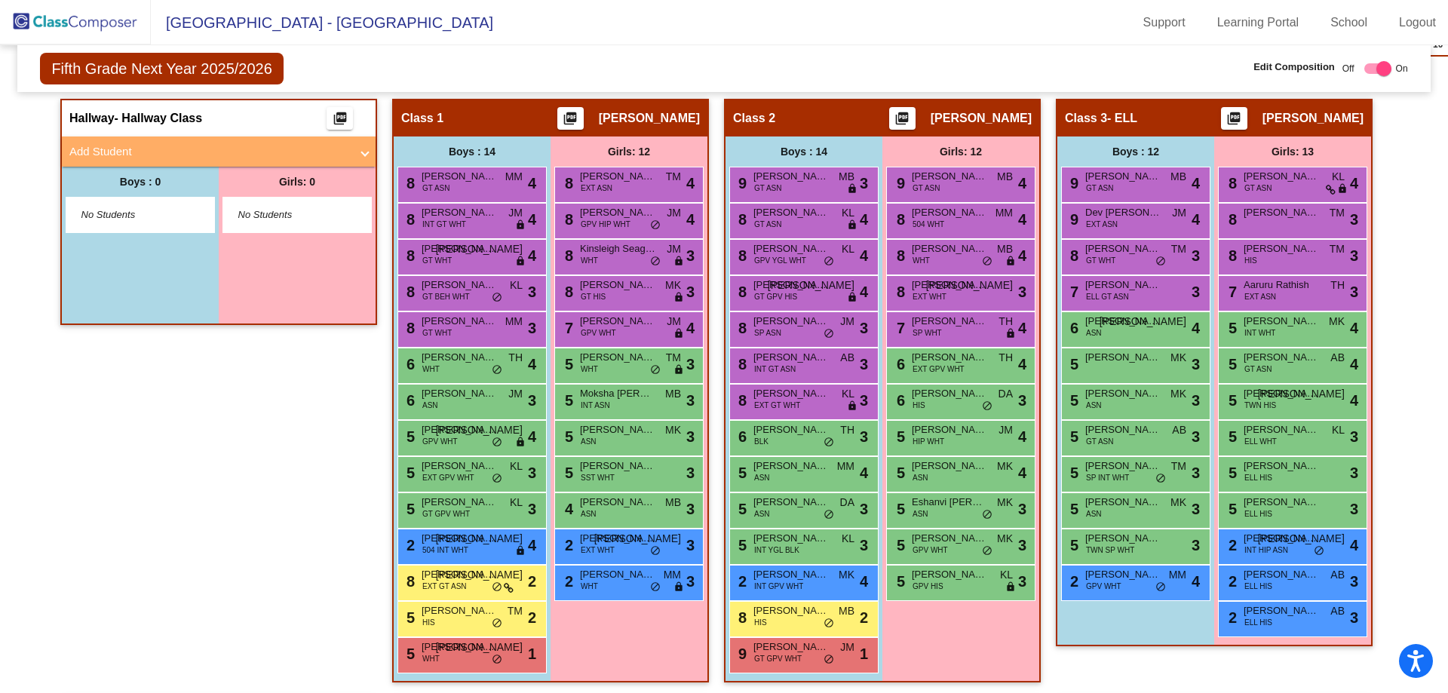
scroll to position [588, 0]
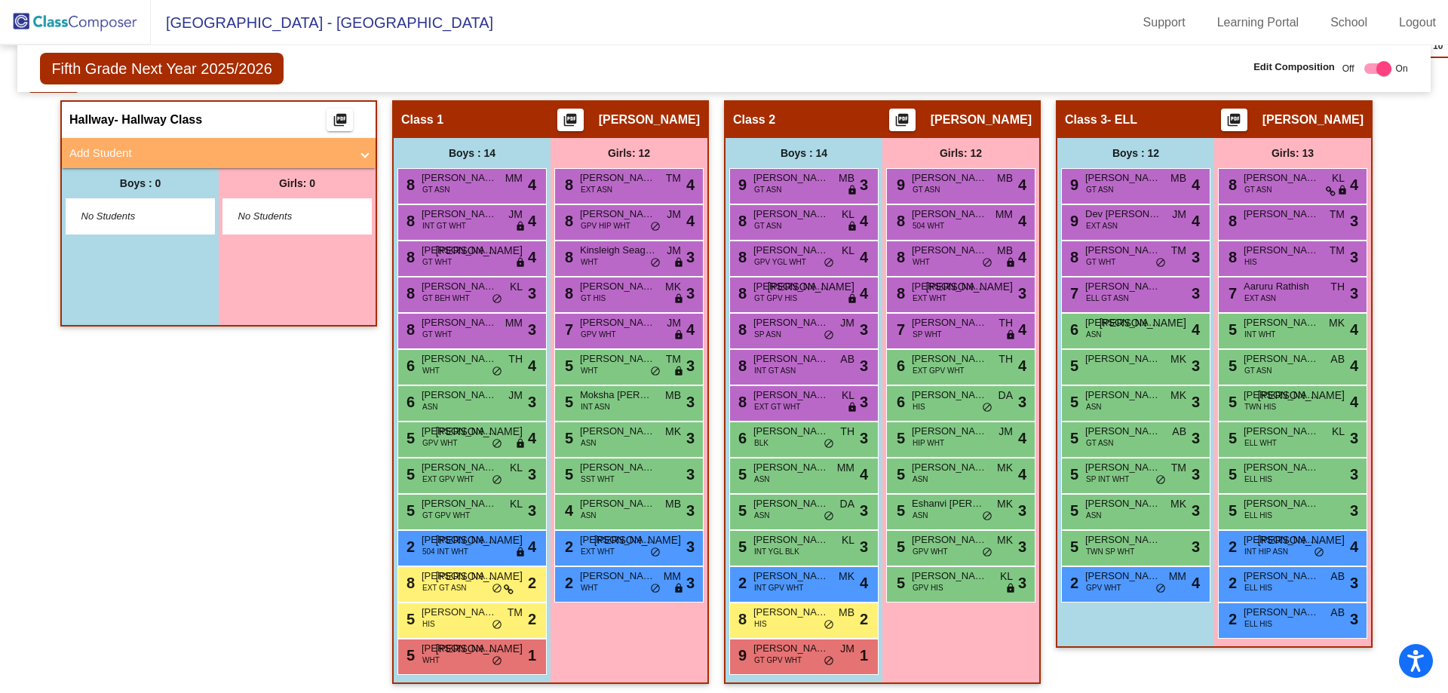
click at [87, 37] on img at bounding box center [75, 22] width 151 height 44
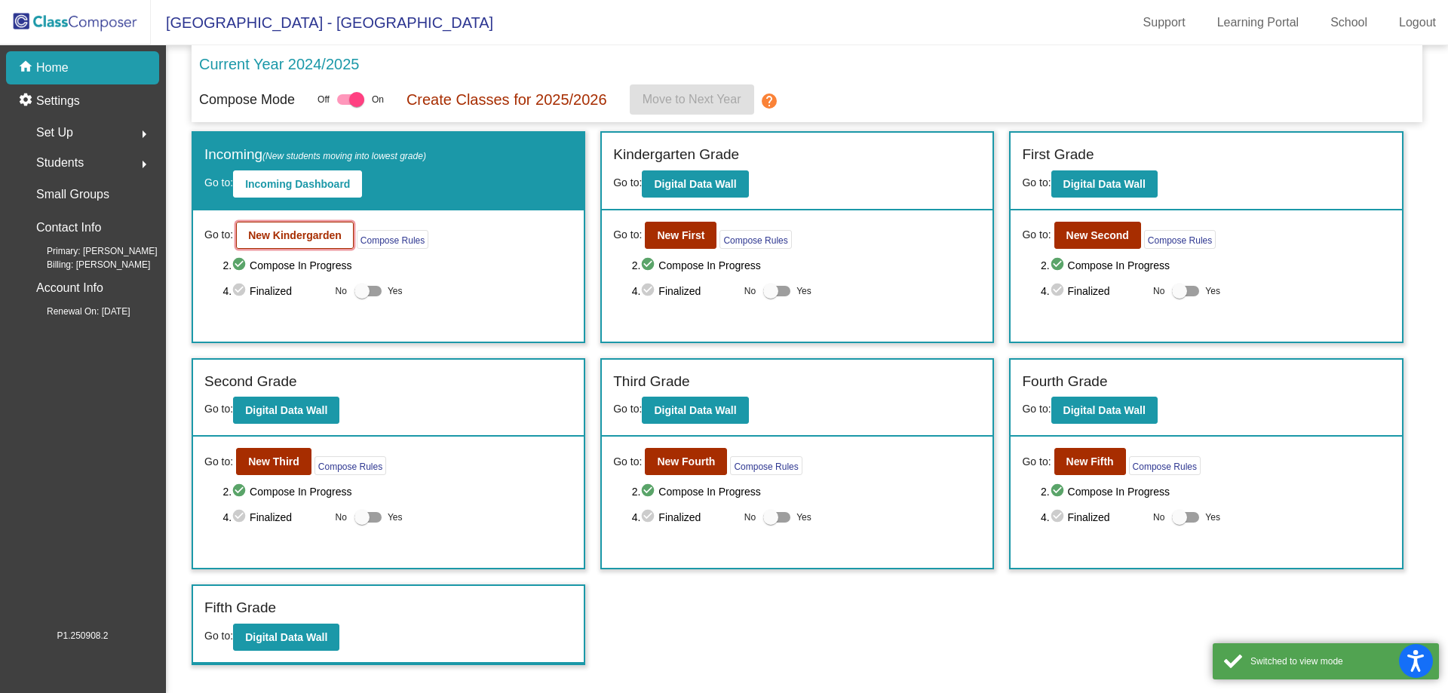
click at [278, 241] on button "New Kindergarden" at bounding box center [295, 235] width 118 height 27
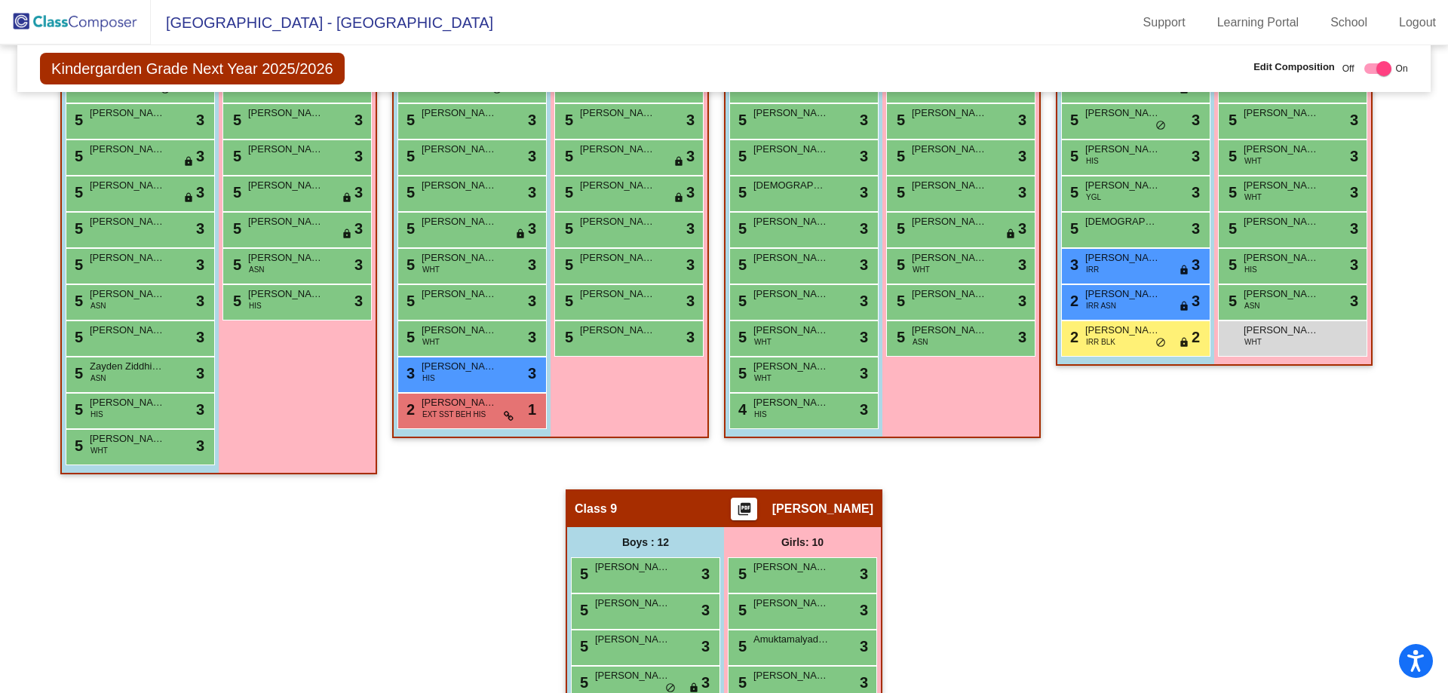
scroll to position [1530, 0]
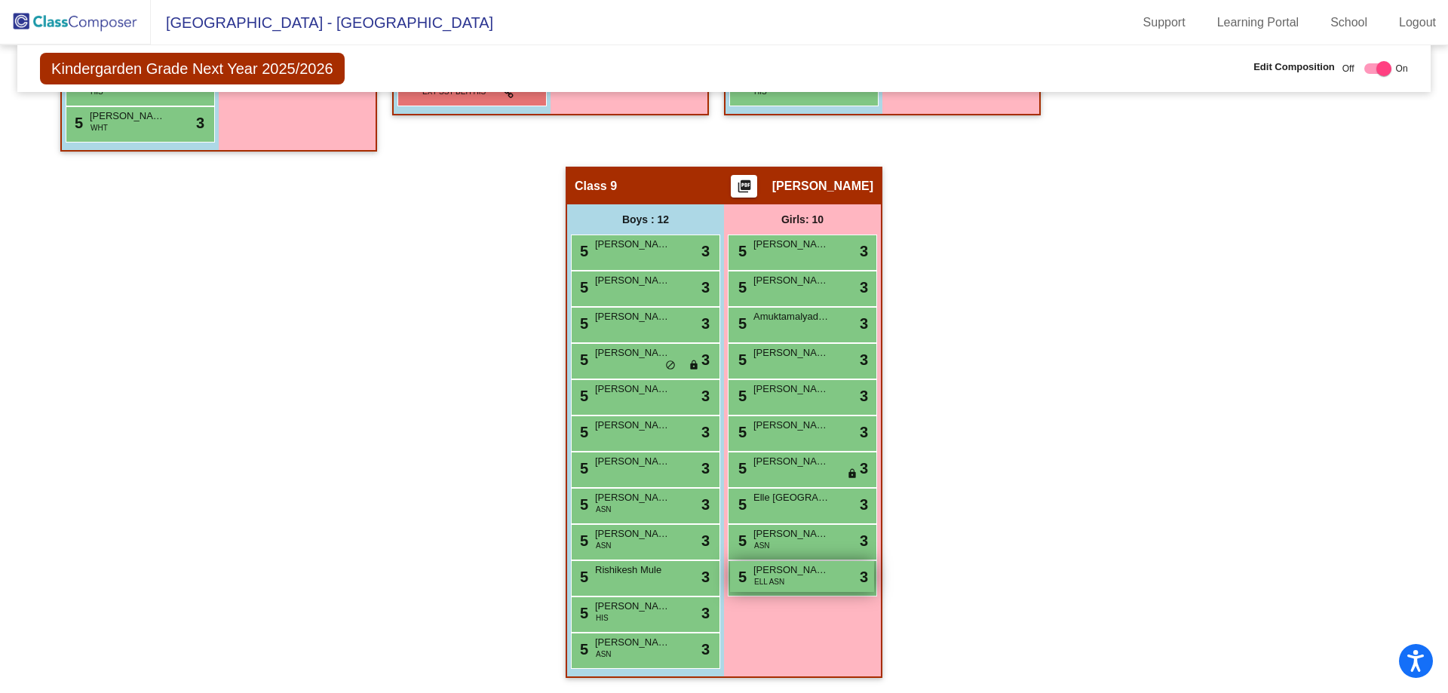
click at [793, 572] on span "[PERSON_NAME]" at bounding box center [790, 570] width 75 height 15
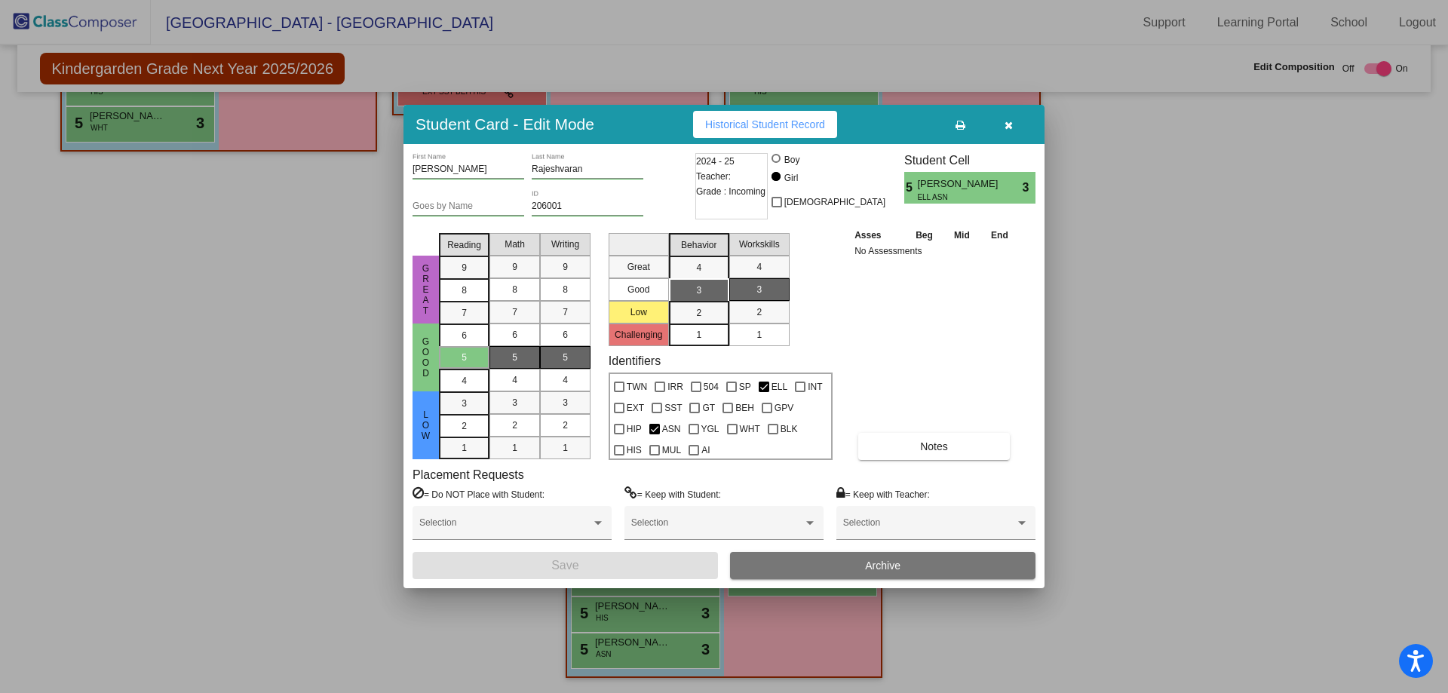
click at [1004, 118] on button "button" at bounding box center [1008, 124] width 48 height 27
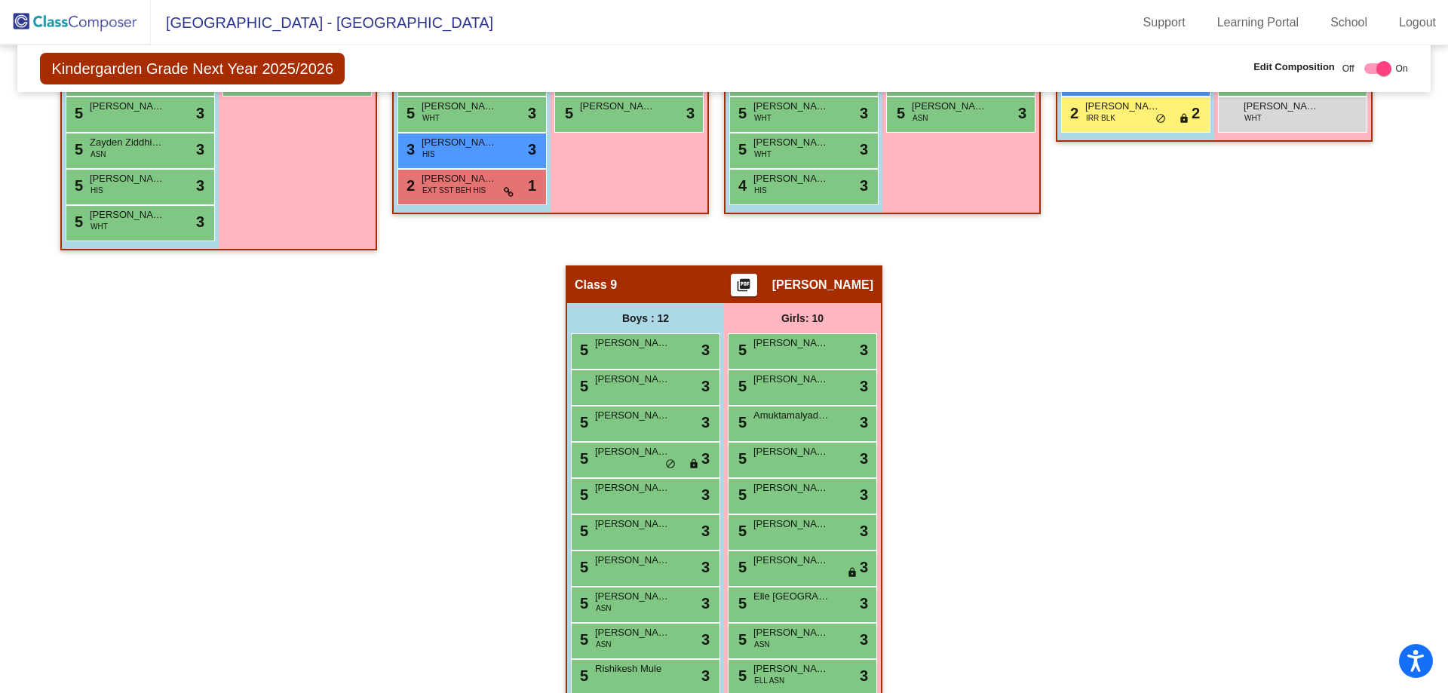
scroll to position [1152, 0]
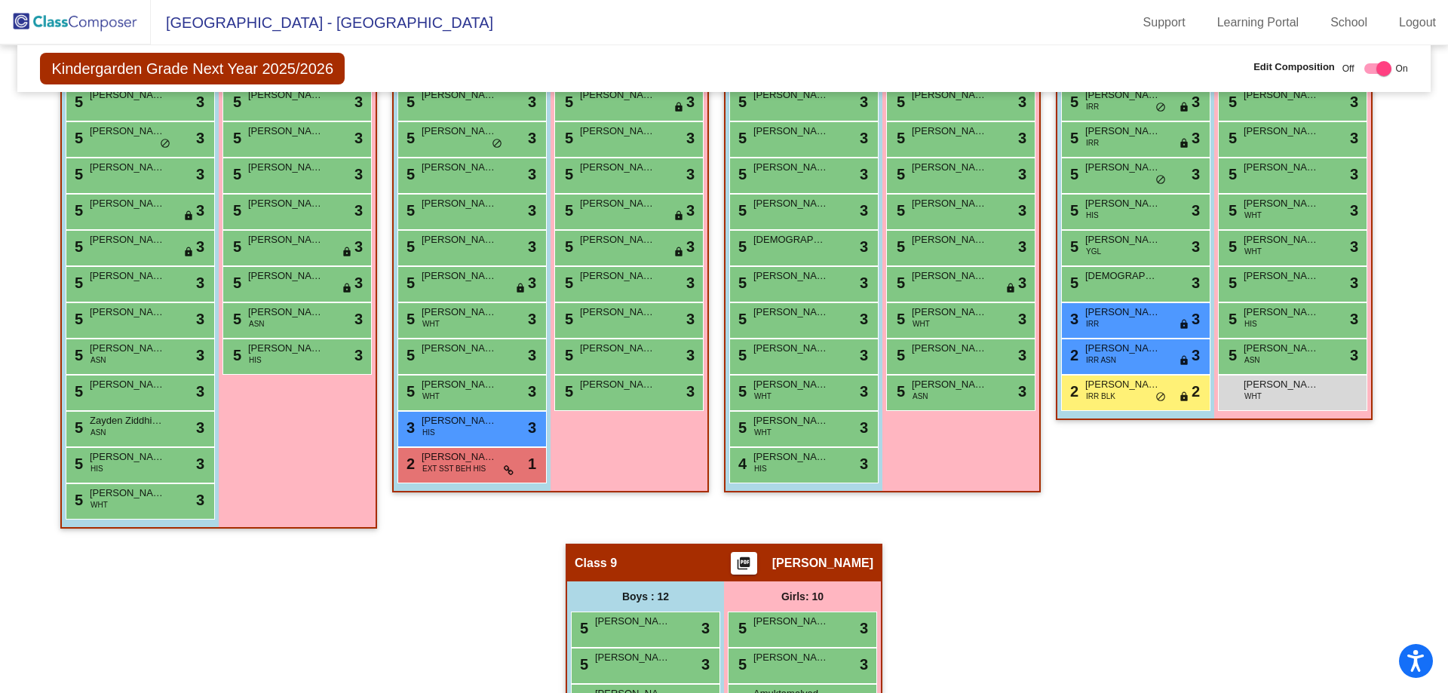
click at [81, 15] on img at bounding box center [75, 22] width 151 height 44
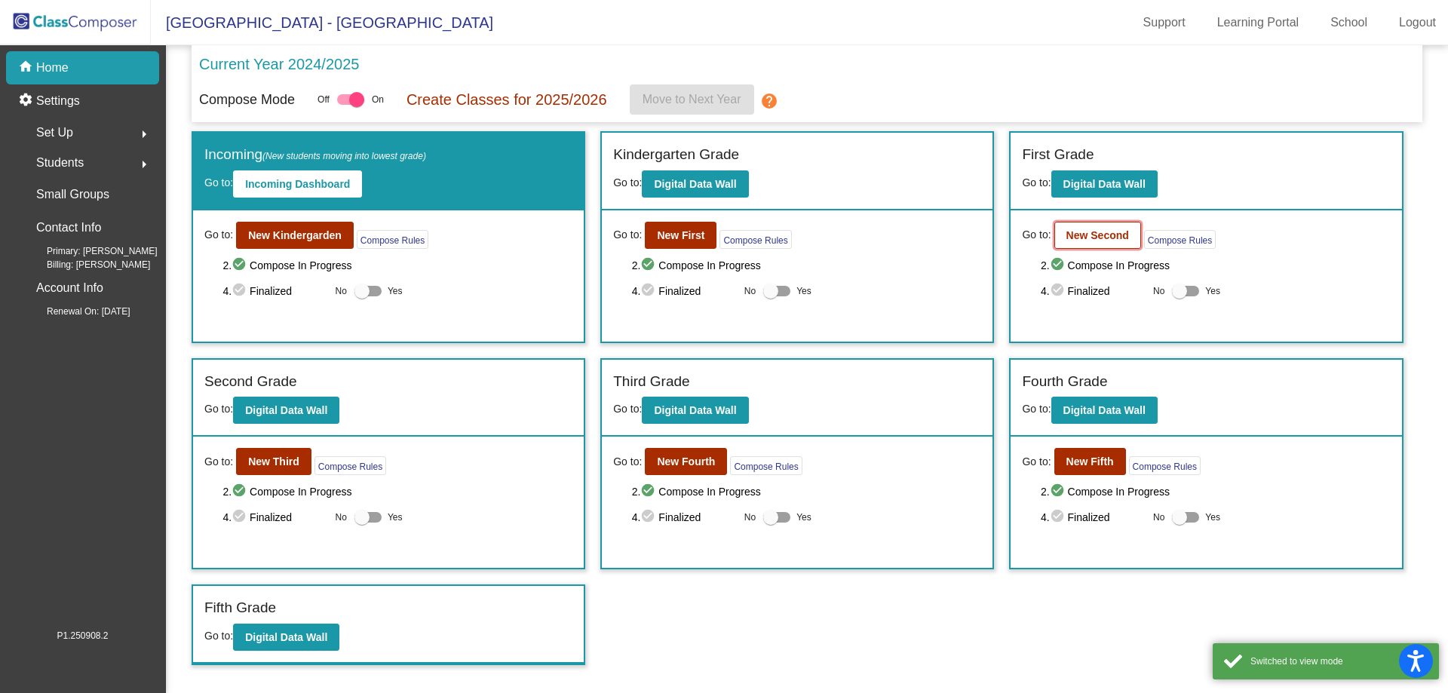
click at [1116, 233] on b "New Second" at bounding box center [1097, 235] width 63 height 12
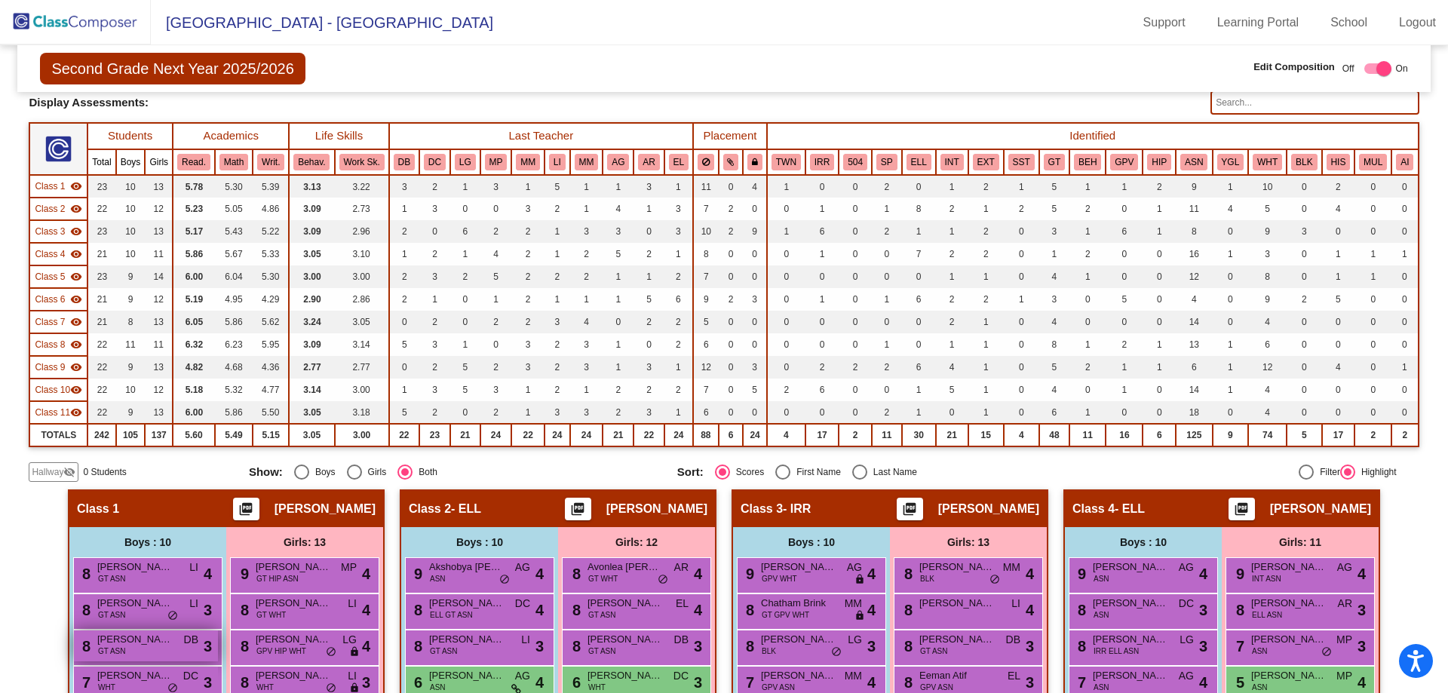
scroll to position [226, 0]
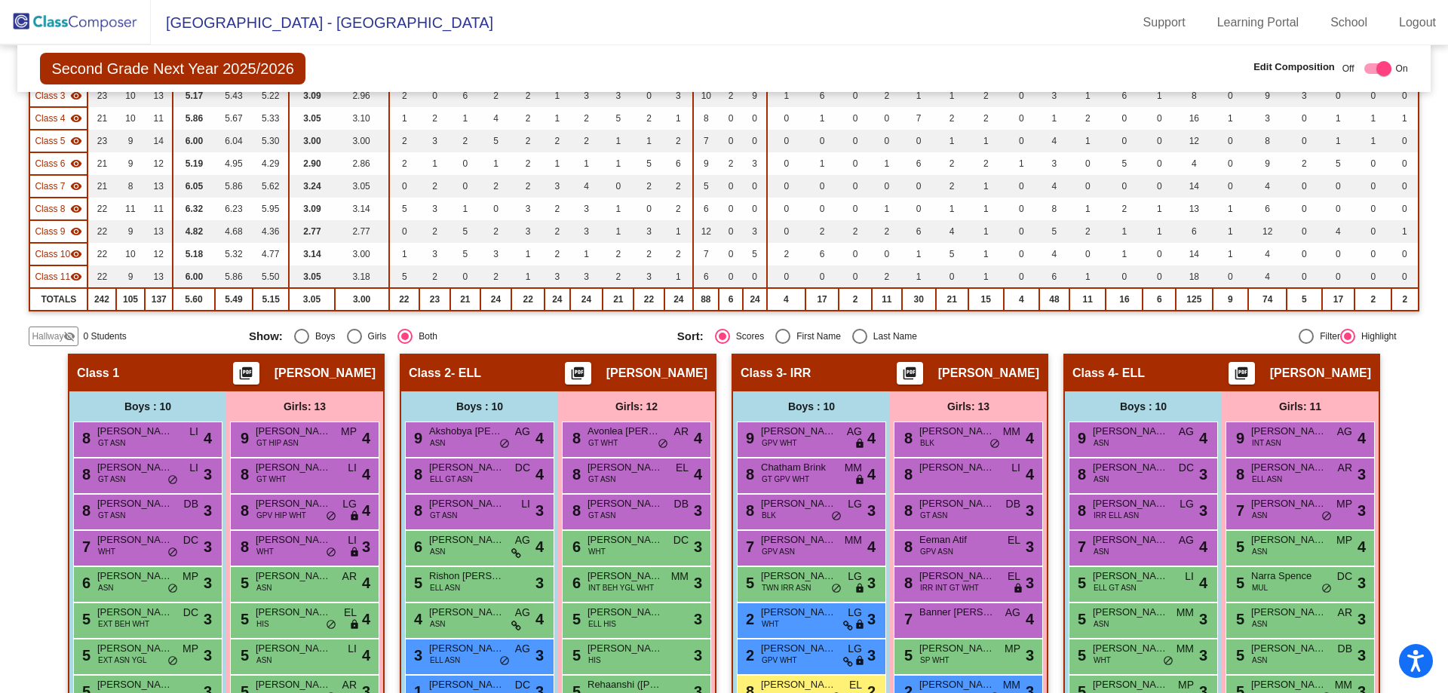
click at [48, 343] on span "Hallway" at bounding box center [48, 337] width 32 height 14
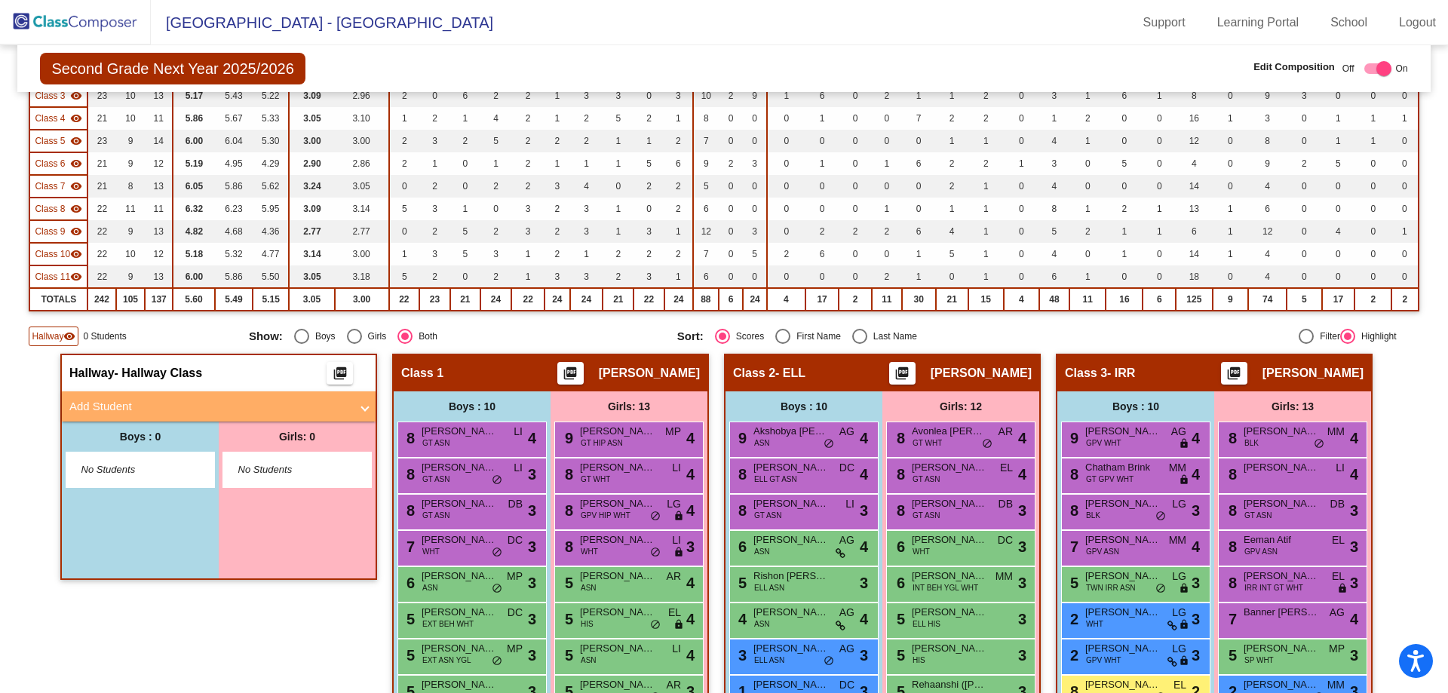
click at [99, 416] on mat-panel-title "Add Student" at bounding box center [209, 406] width 281 height 17
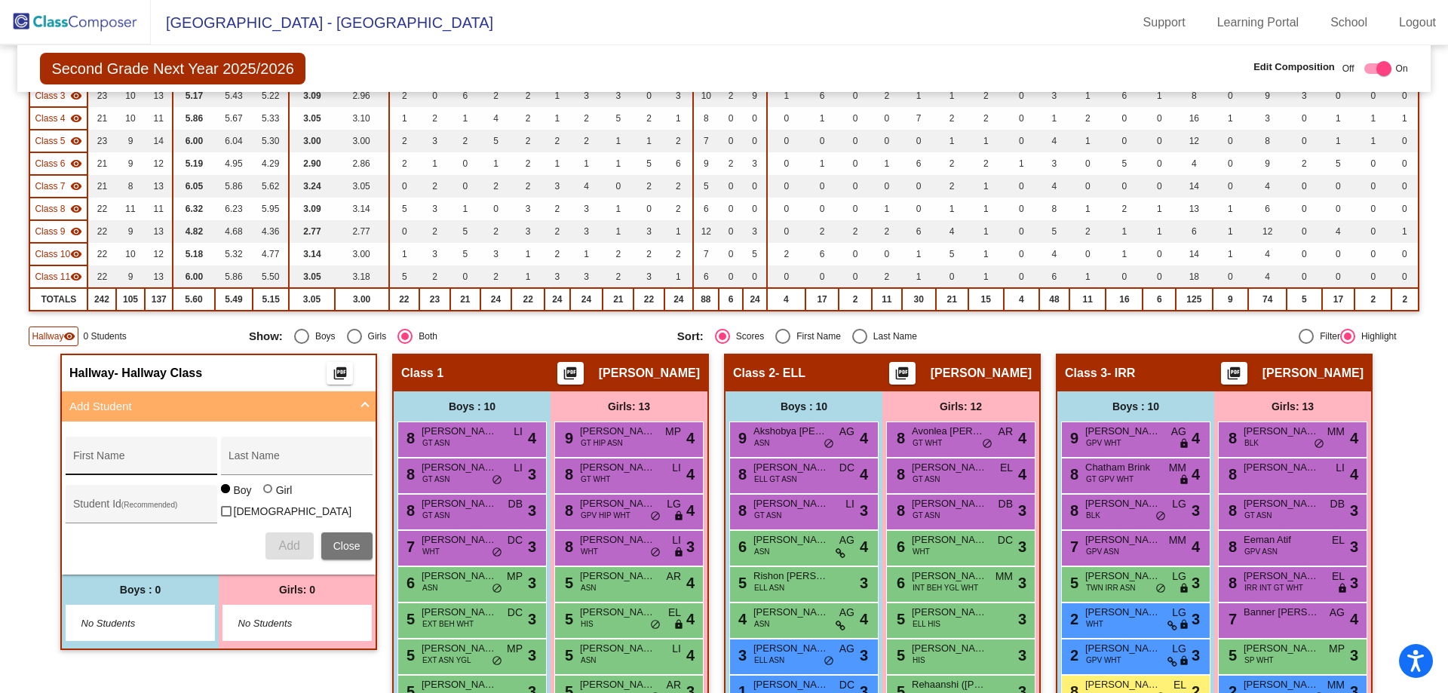
click at [98, 476] on div "First Name" at bounding box center [141, 460] width 136 height 31
type input "[PERSON_NAME]"
click at [164, 516] on input "Student Id (Recommended)" at bounding box center [141, 510] width 136 height 12
paste input "184563"
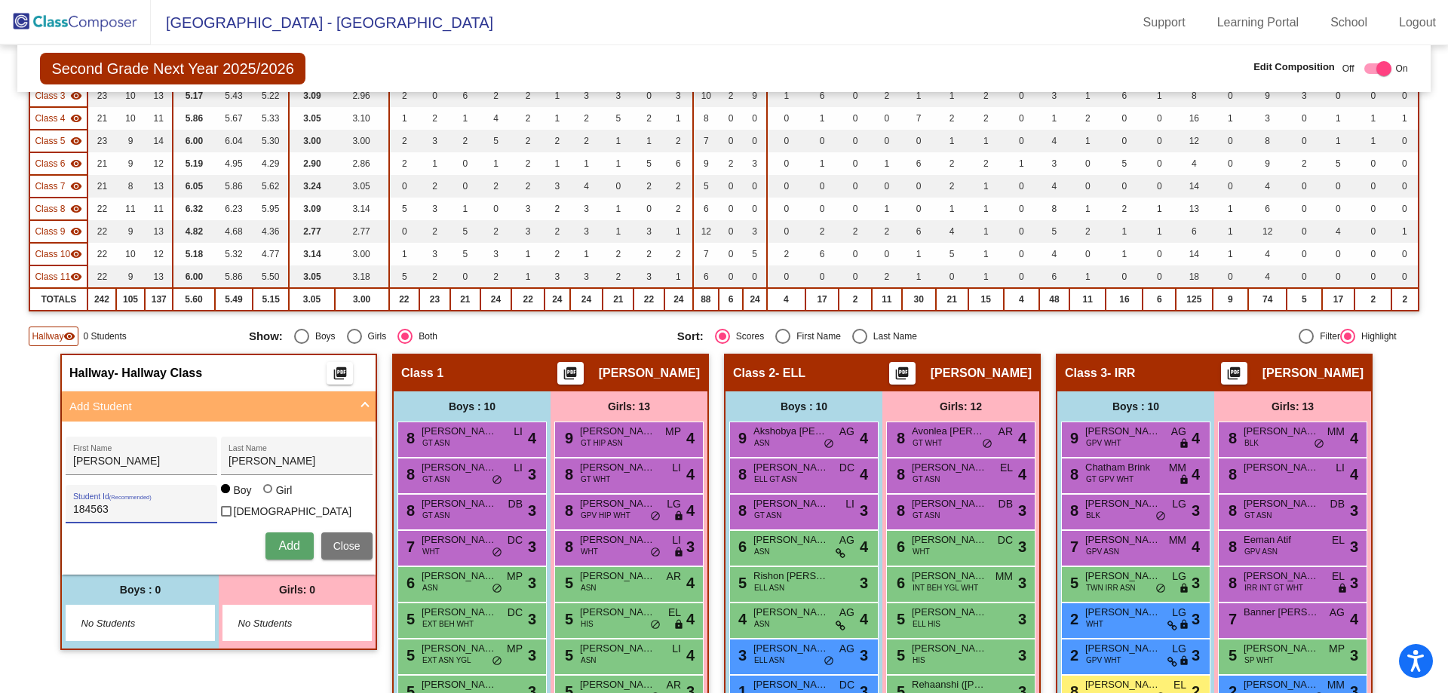
type input "184563"
click at [265, 496] on div at bounding box center [269, 490] width 12 height 12
click at [269, 497] on input "Girl" at bounding box center [269, 496] width 1 height 1
radio input "true"
click at [287, 560] on button "Add" at bounding box center [289, 545] width 48 height 27
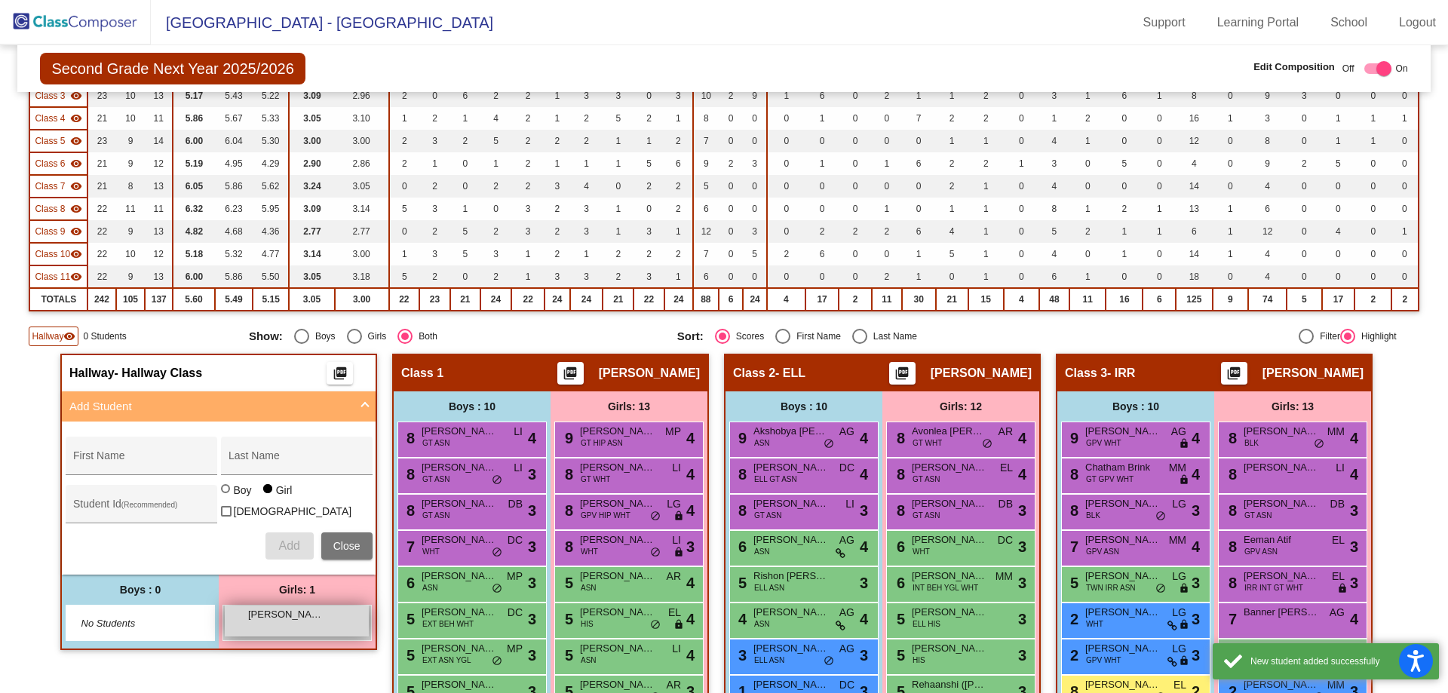
click at [242, 632] on div "[PERSON_NAME] lock do_not_disturb_alt" at bounding box center [297, 621] width 144 height 31
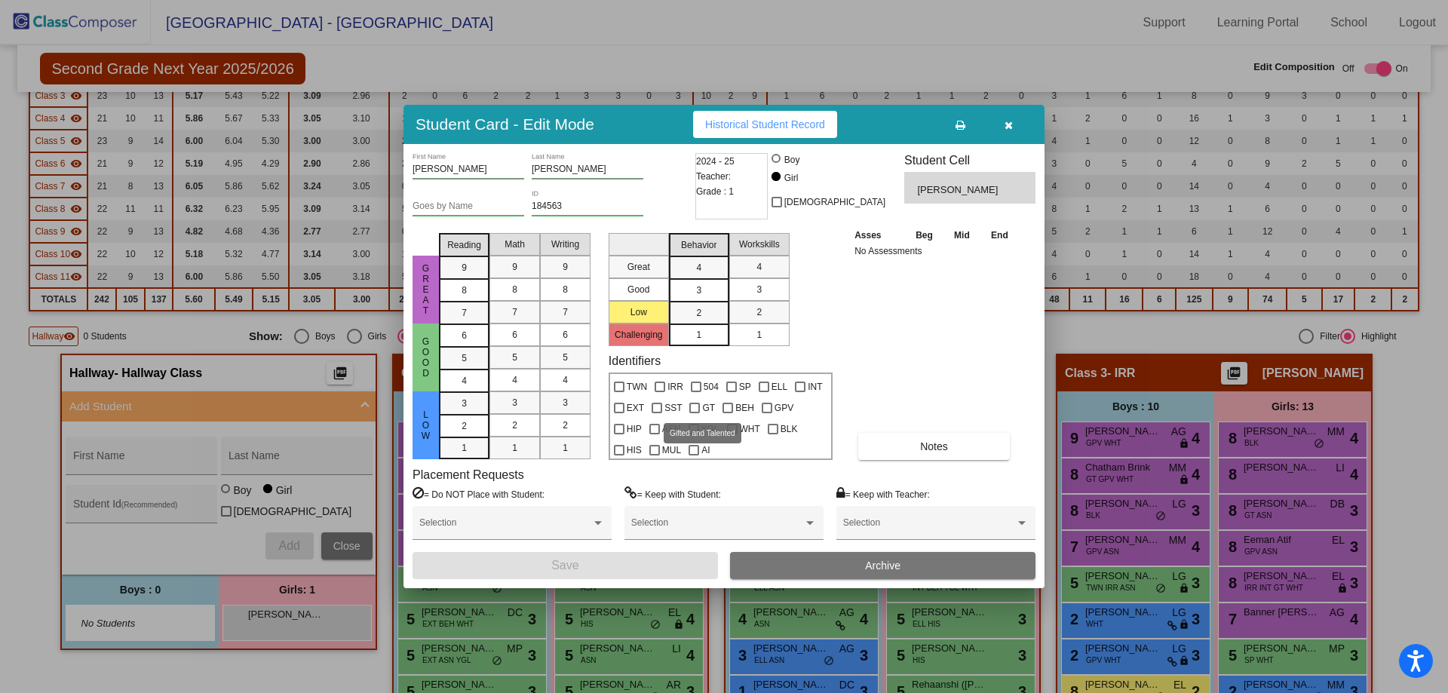
click at [695, 410] on div at bounding box center [694, 408] width 11 height 11
click at [695, 413] on input "GT" at bounding box center [694, 413] width 1 height 1
checkbox input "true"
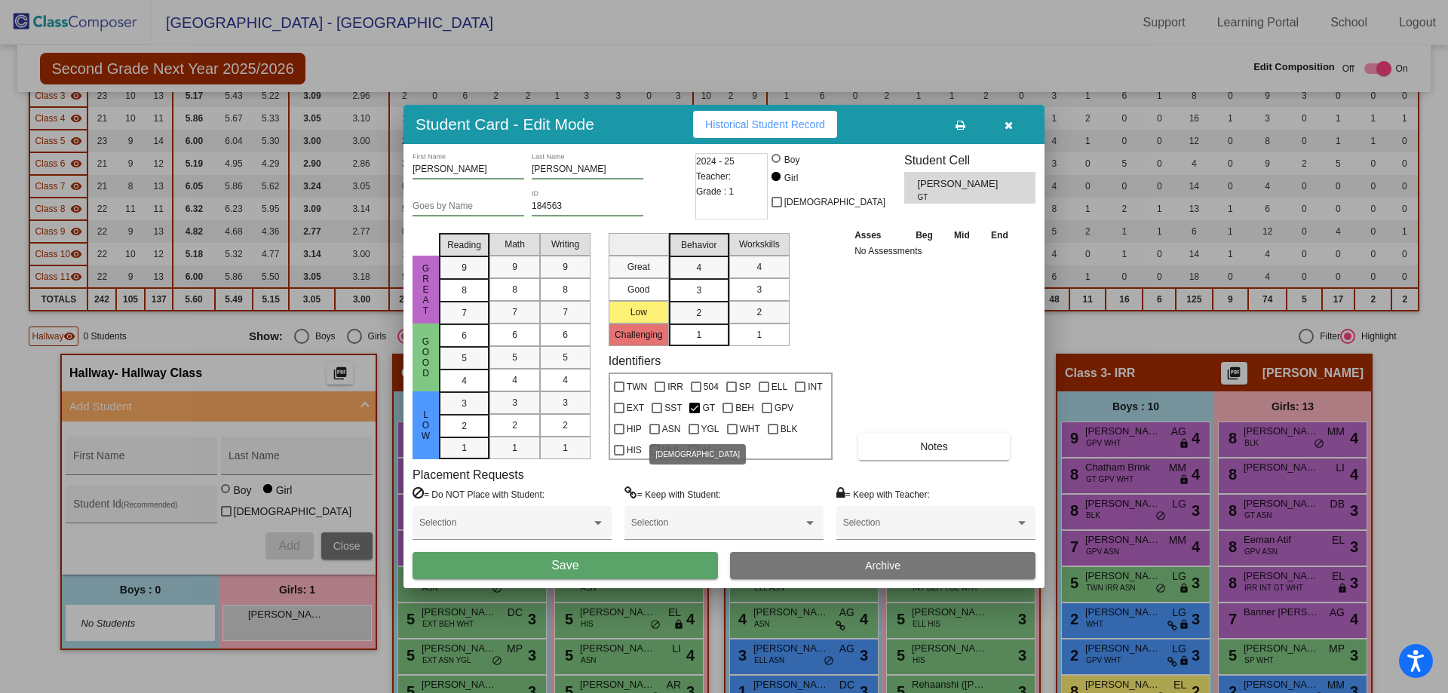
click at [655, 422] on label "ASN" at bounding box center [665, 429] width 32 height 18
click at [655, 434] on input "ASN" at bounding box center [654, 434] width 1 height 1
checkbox input "true"
click at [578, 565] on span "Save" at bounding box center [564, 565] width 27 height 13
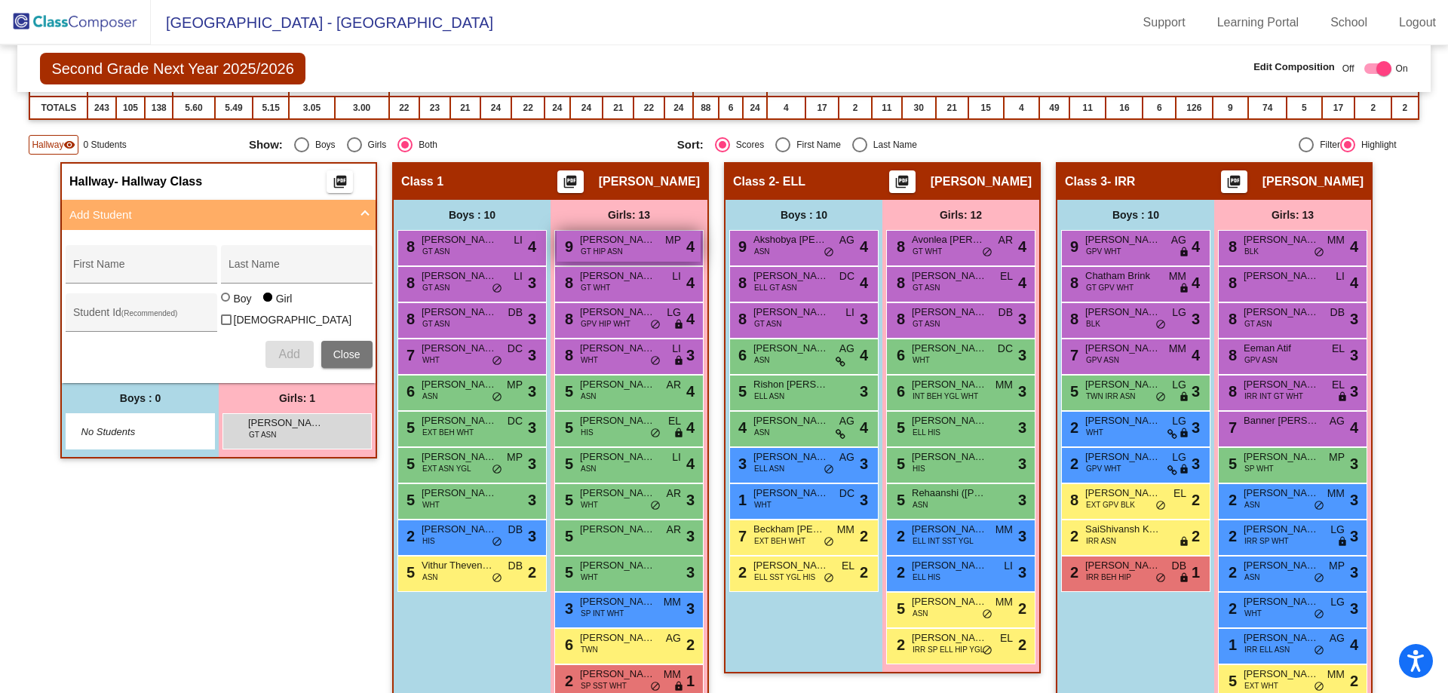
scroll to position [453, 0]
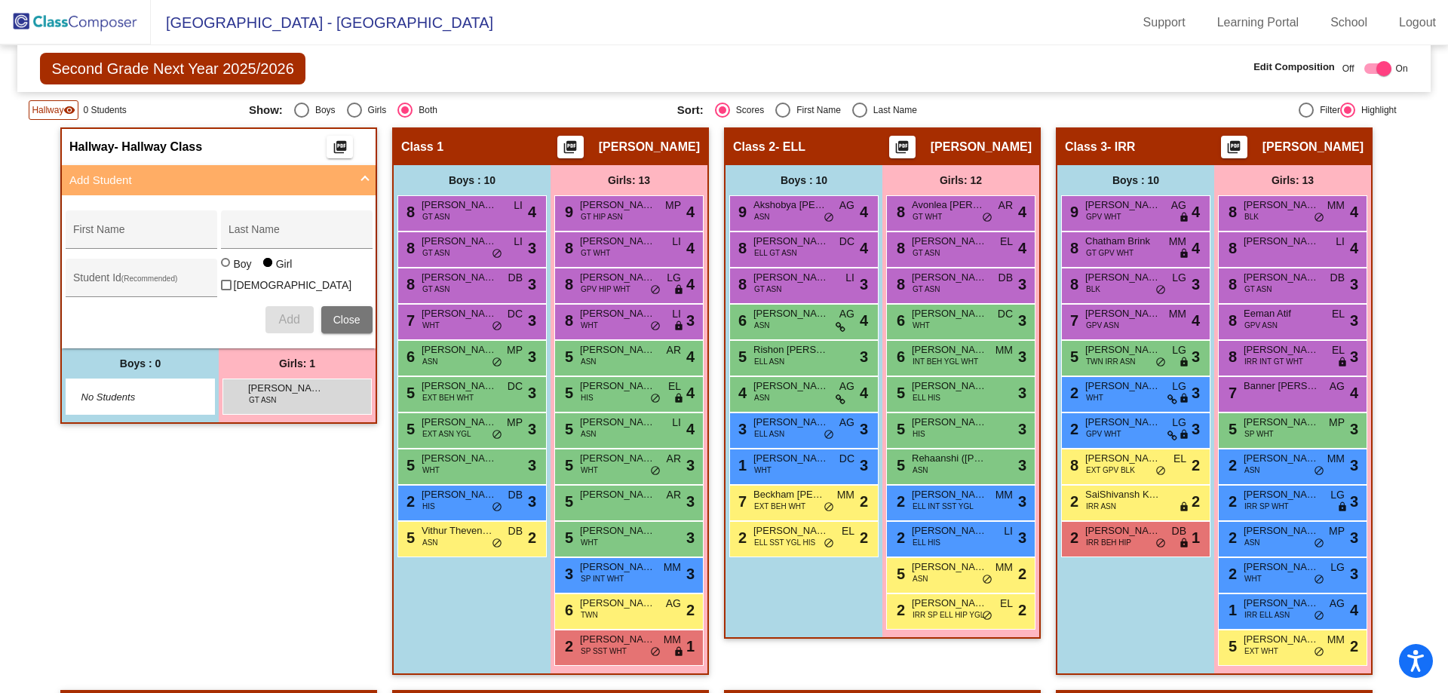
click at [100, 2] on img at bounding box center [75, 22] width 151 height 44
